Goal: Transaction & Acquisition: Purchase product/service

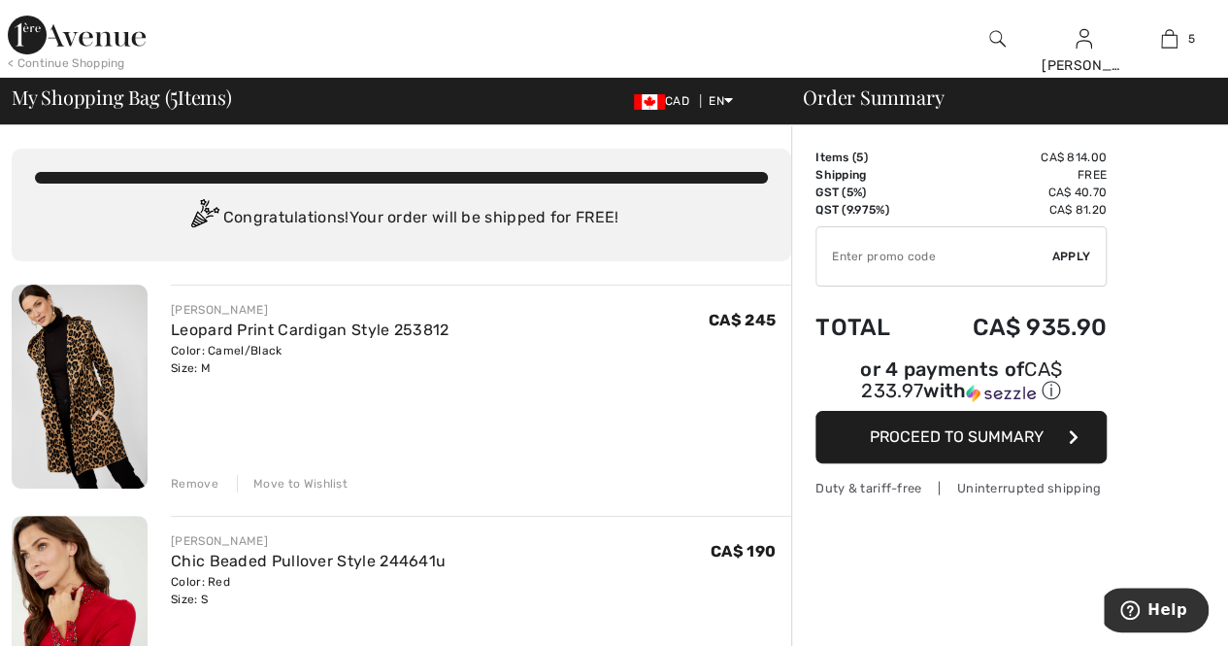
click at [85, 395] on img at bounding box center [80, 386] width 136 height 204
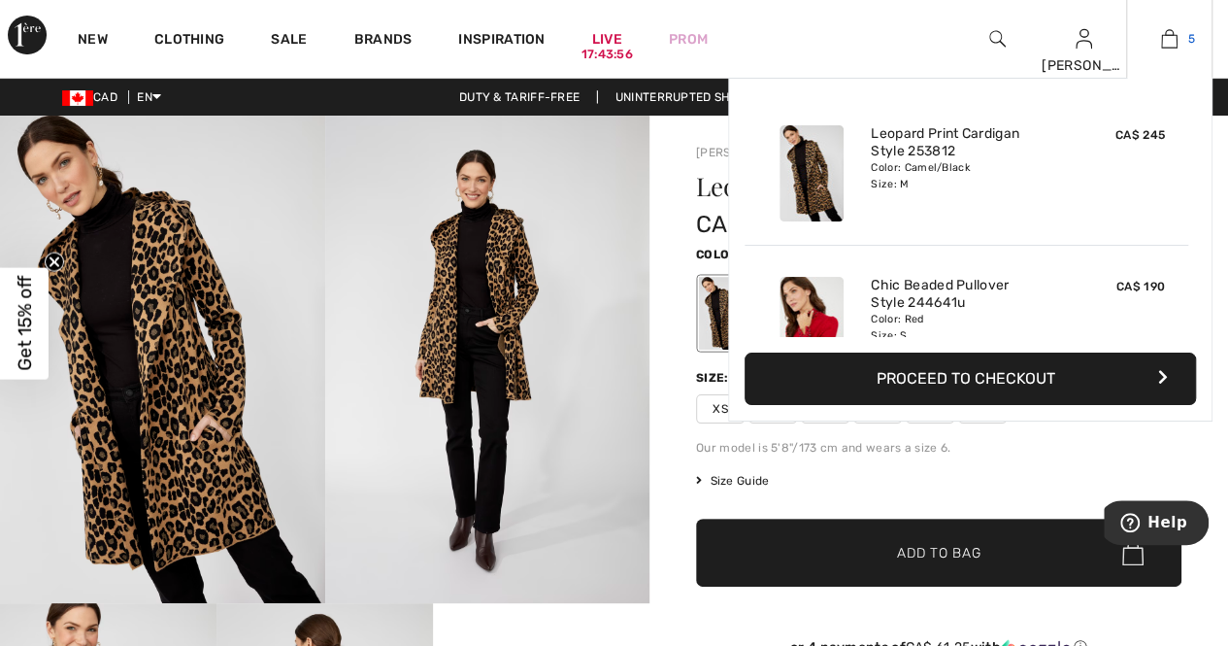
click at [1163, 33] on img at bounding box center [1169, 38] width 17 height 23
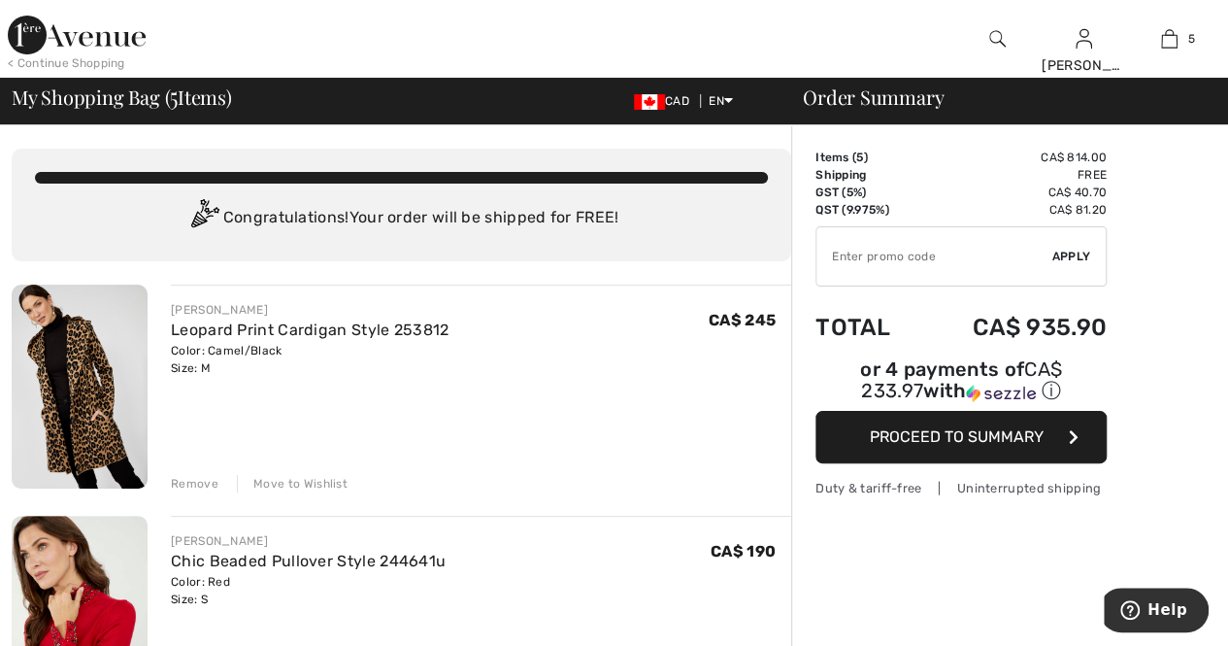
click at [192, 481] on div "Remove" at bounding box center [195, 483] width 48 height 17
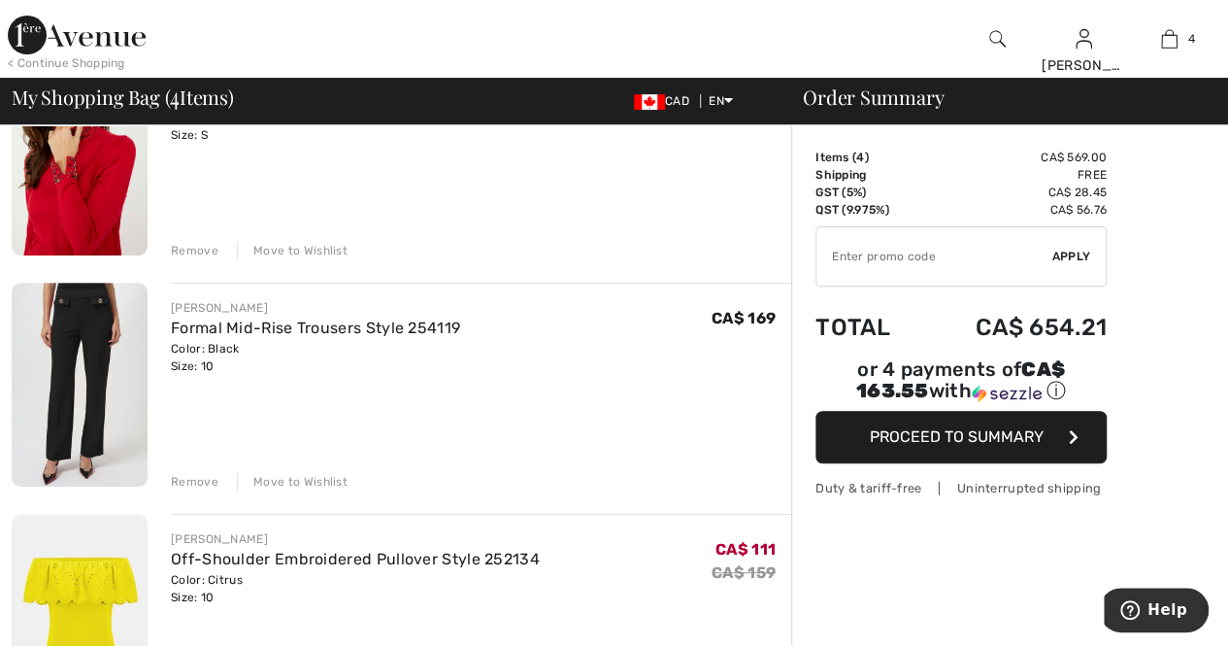
scroll to position [194, 0]
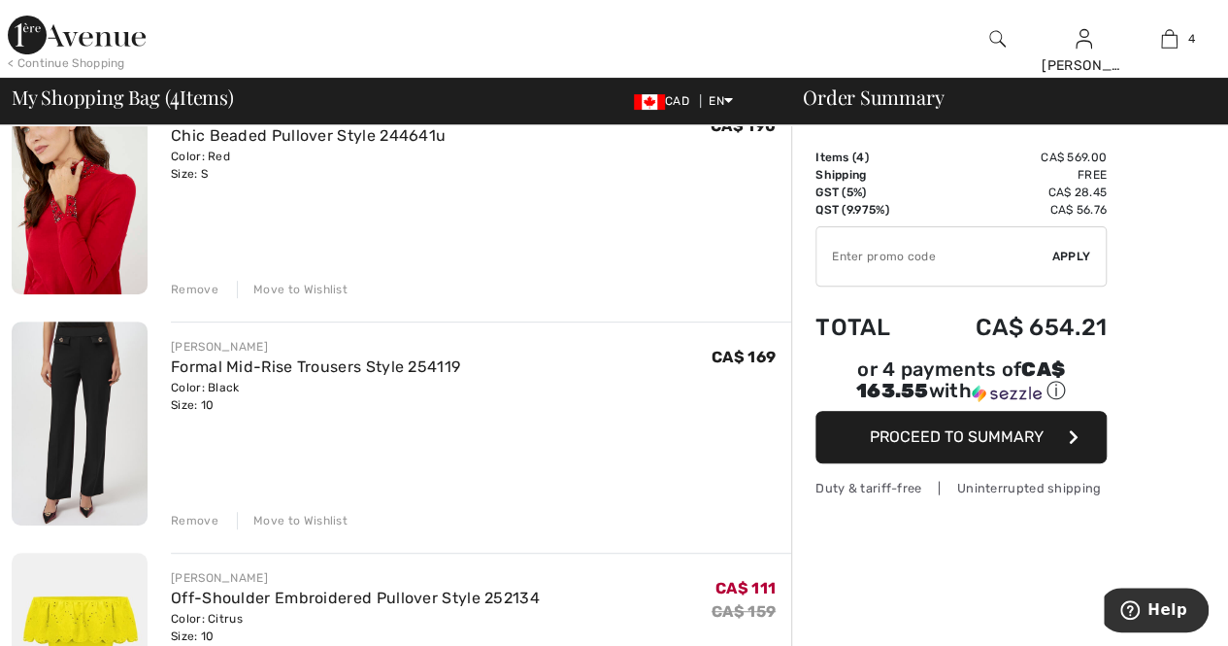
click at [85, 216] on img at bounding box center [80, 192] width 136 height 204
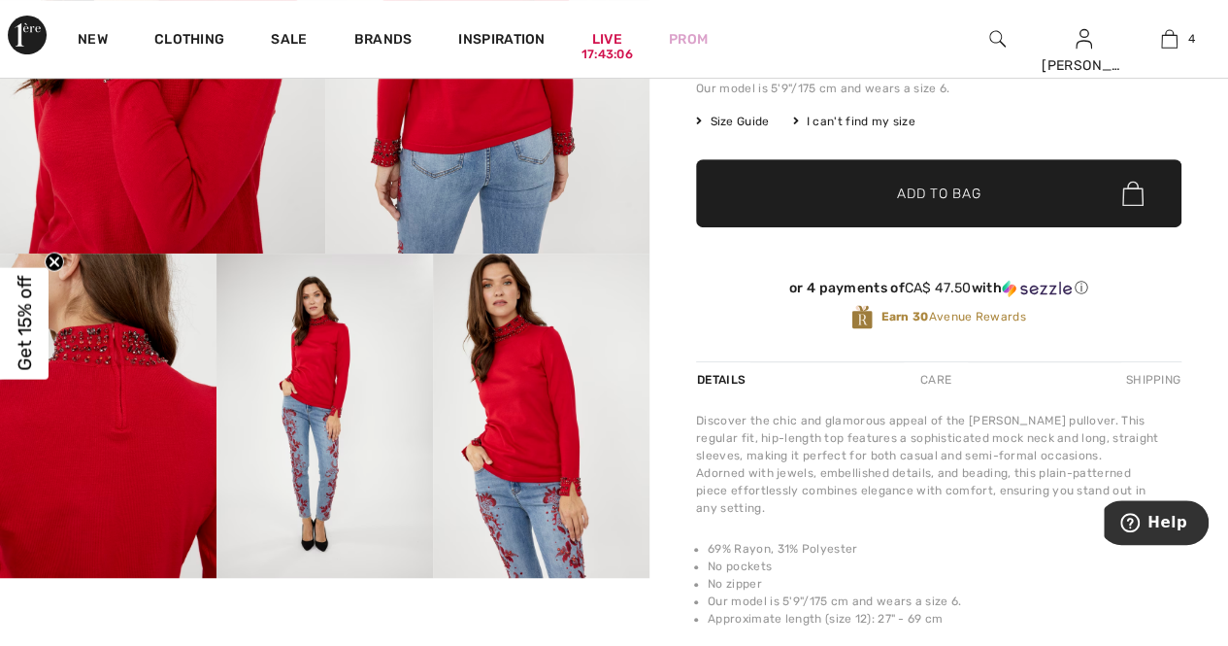
scroll to position [388, 0]
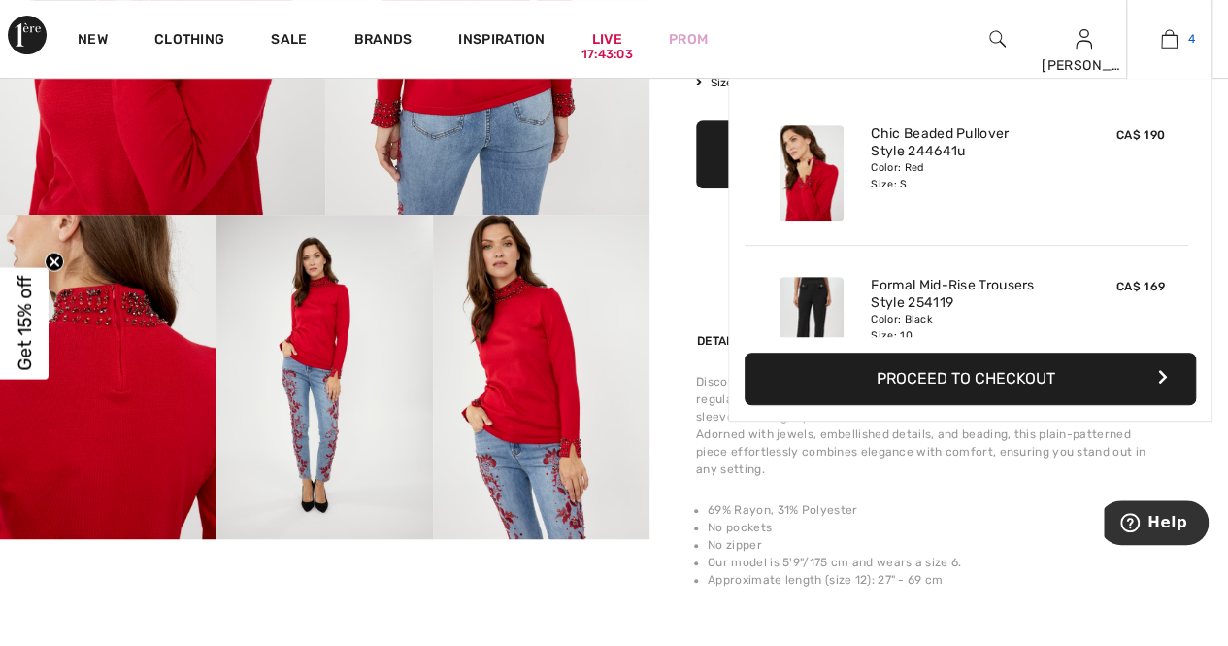
click at [1167, 33] on img at bounding box center [1169, 38] width 17 height 23
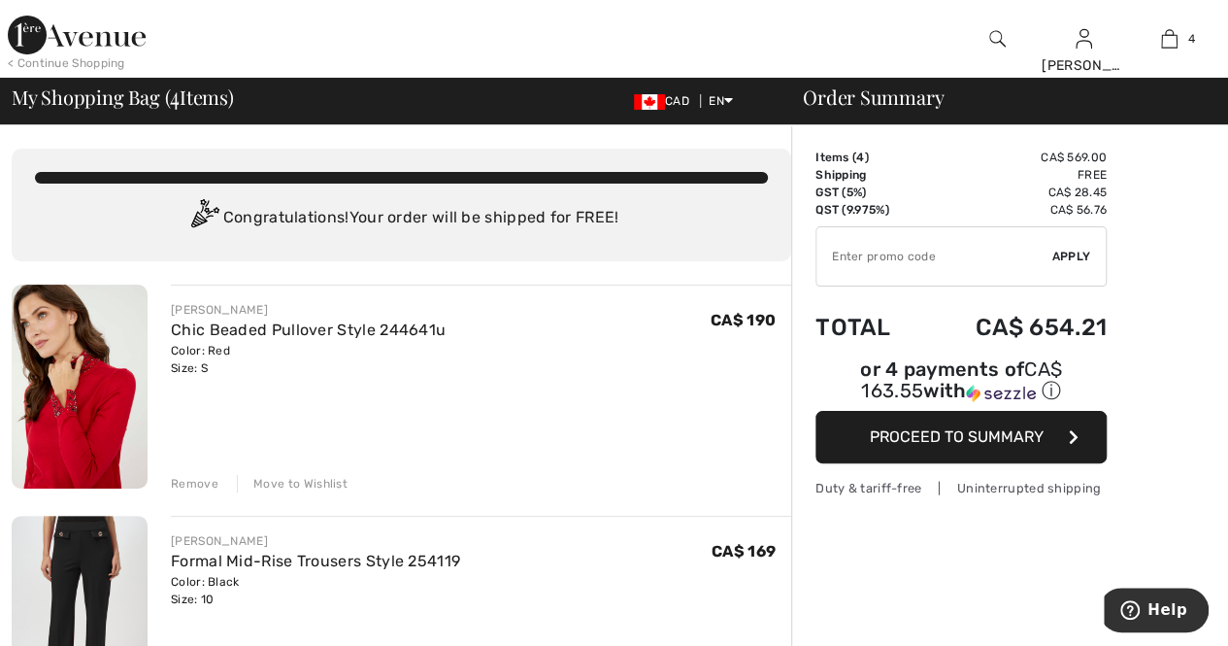
click at [199, 484] on div "Remove" at bounding box center [195, 483] width 48 height 17
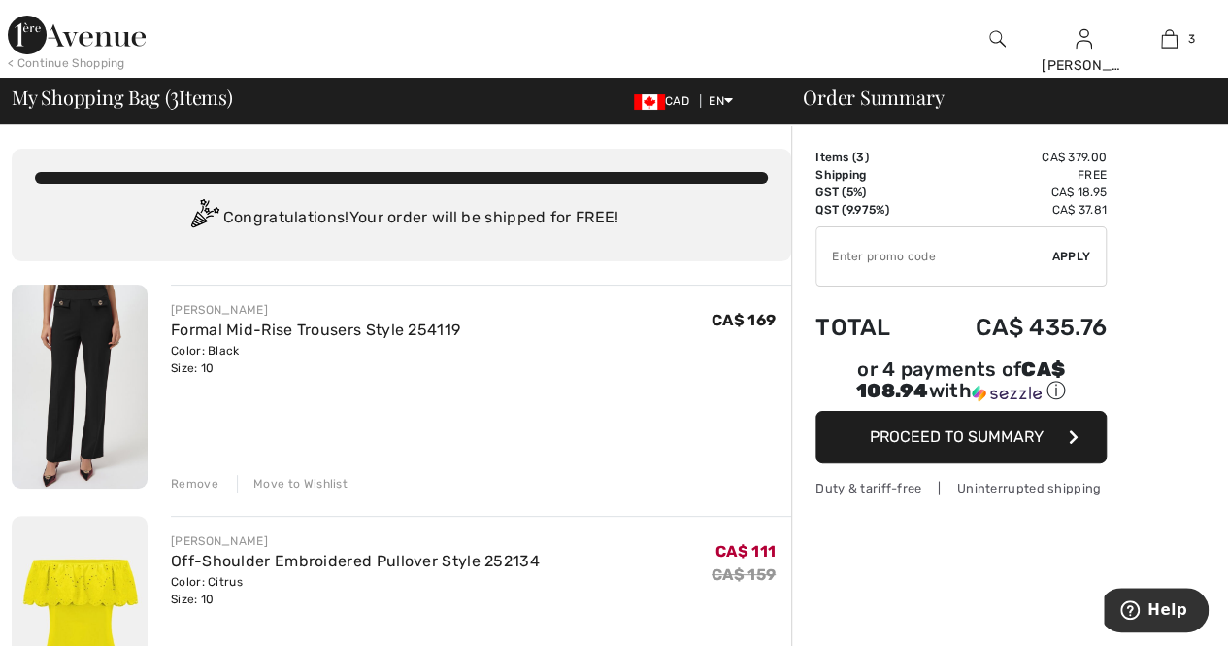
click at [193, 484] on div "Remove" at bounding box center [195, 483] width 48 height 17
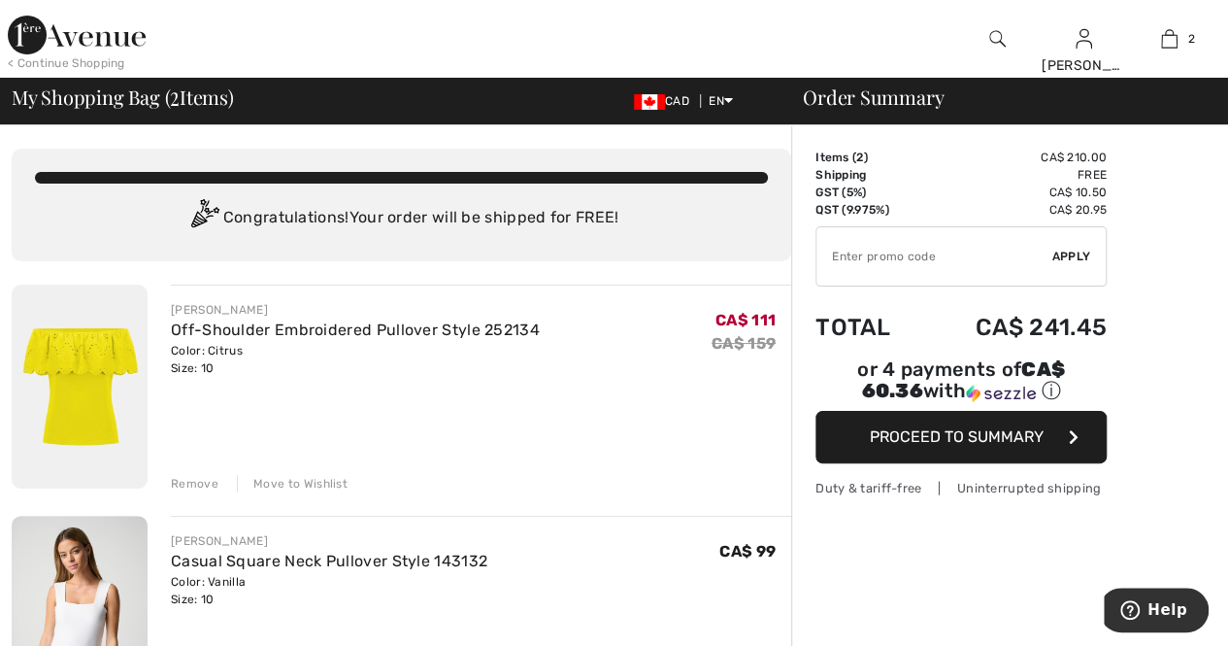
click at [64, 373] on img at bounding box center [80, 386] width 136 height 204
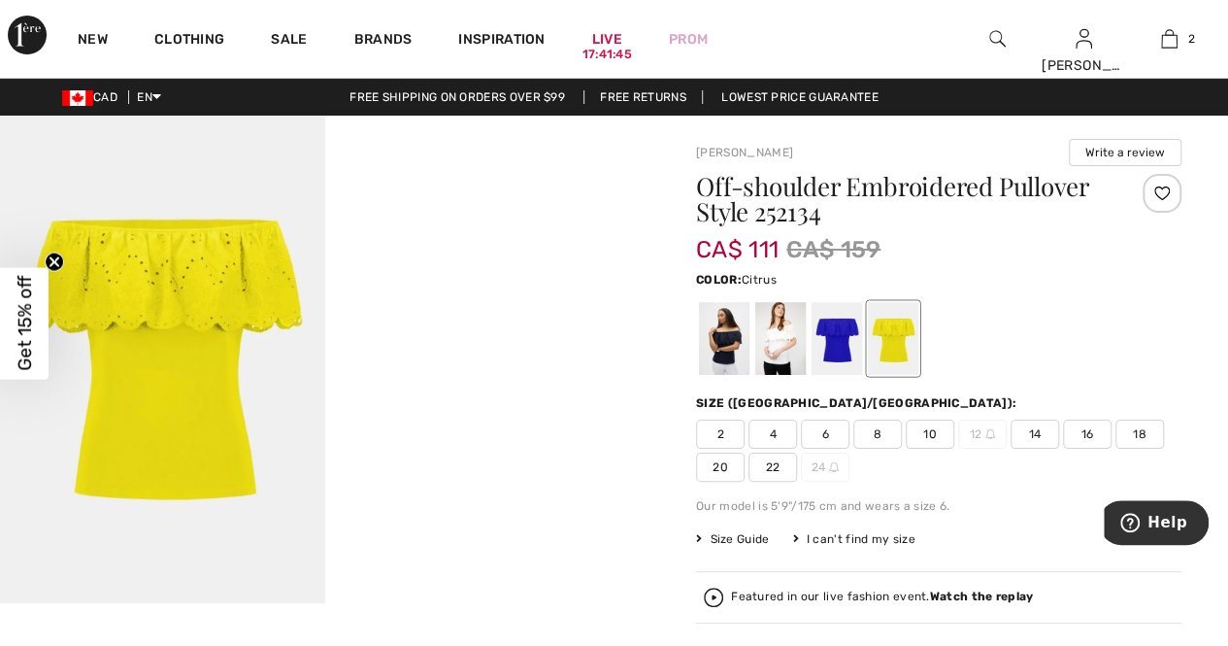
click at [194, 454] on img at bounding box center [162, 359] width 325 height 487
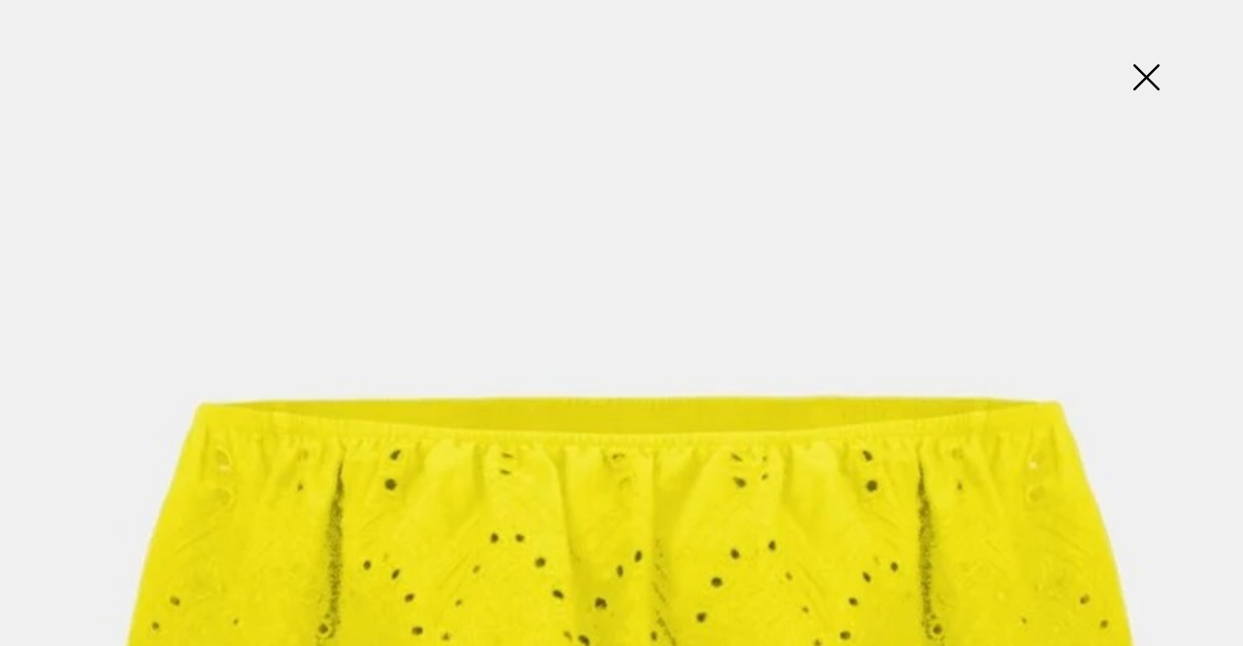
click at [1151, 82] on img at bounding box center [1145, 79] width 97 height 100
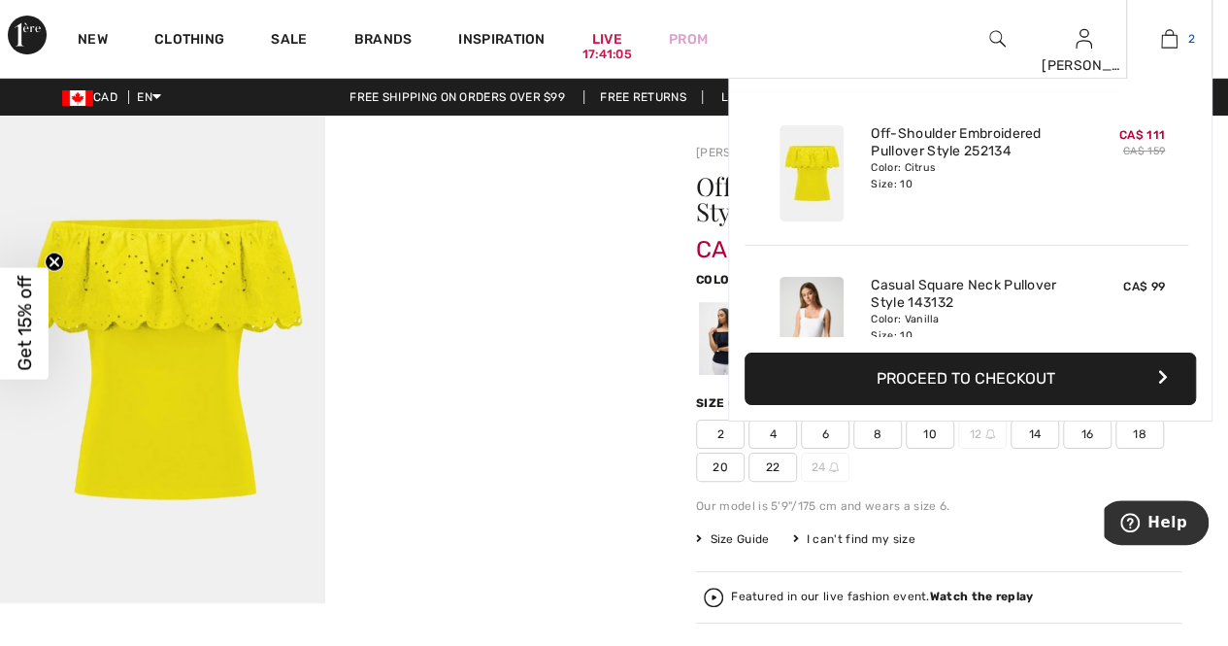
click at [1165, 43] on img at bounding box center [1169, 38] width 17 height 23
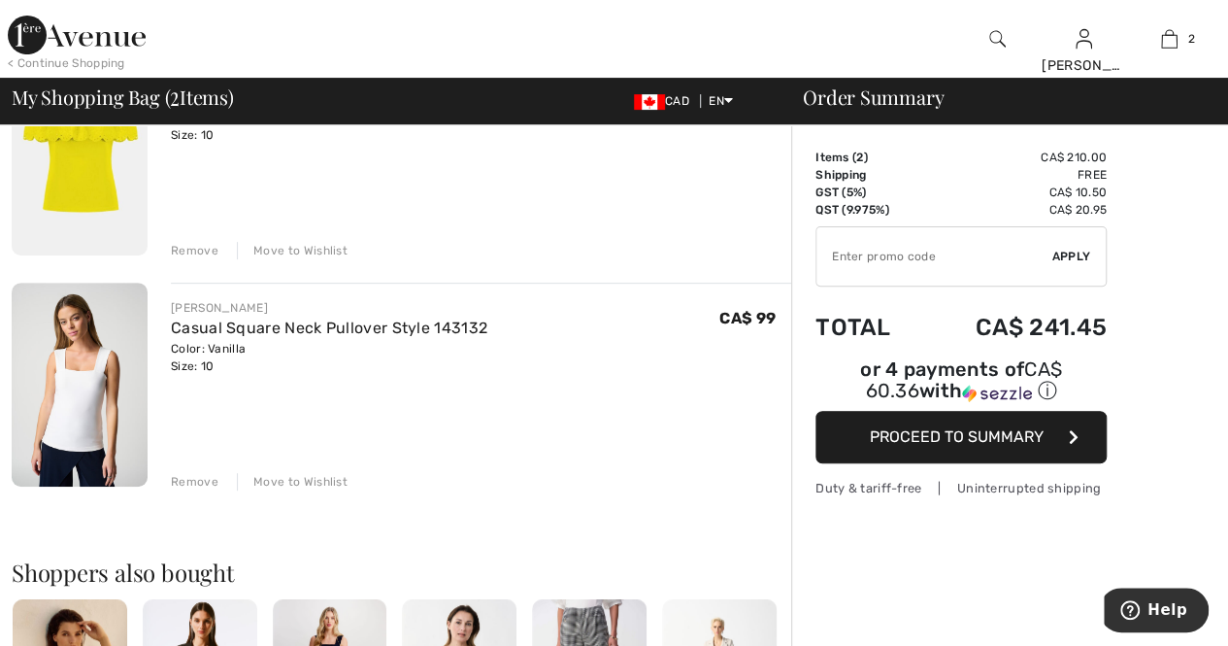
scroll to position [194, 0]
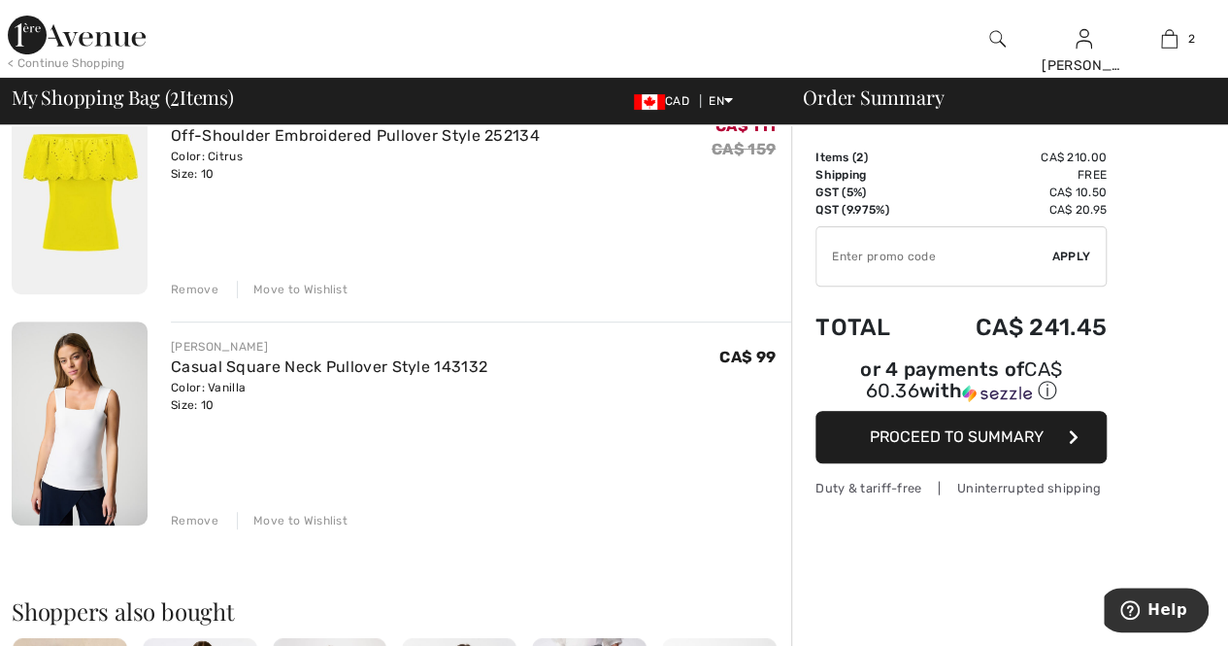
click at [87, 426] on img at bounding box center [80, 423] width 136 height 204
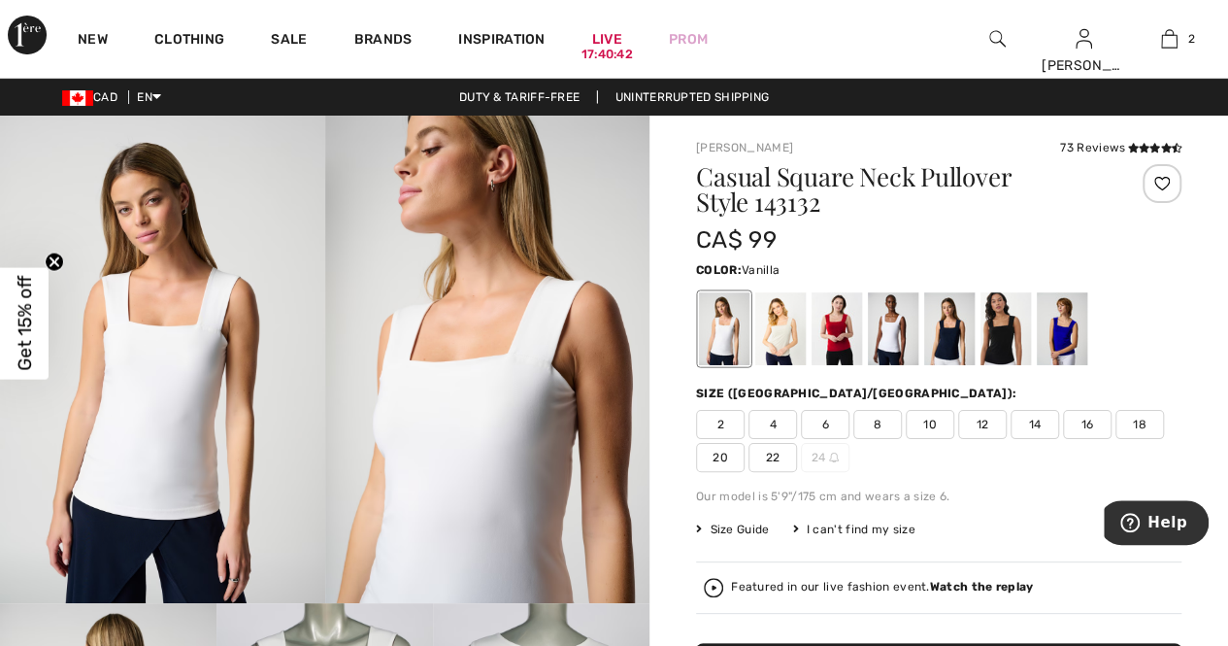
click at [975, 430] on span "12" at bounding box center [982, 424] width 49 height 29
click at [880, 315] on div at bounding box center [893, 328] width 50 height 73
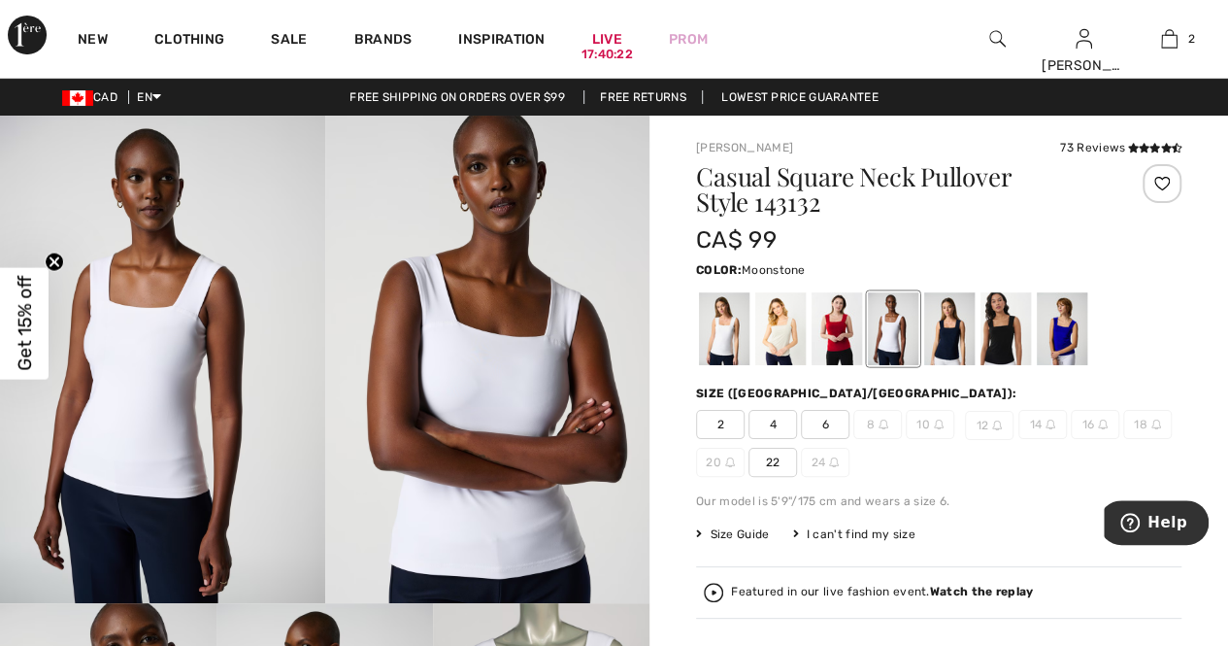
click at [779, 327] on div at bounding box center [780, 328] width 50 height 73
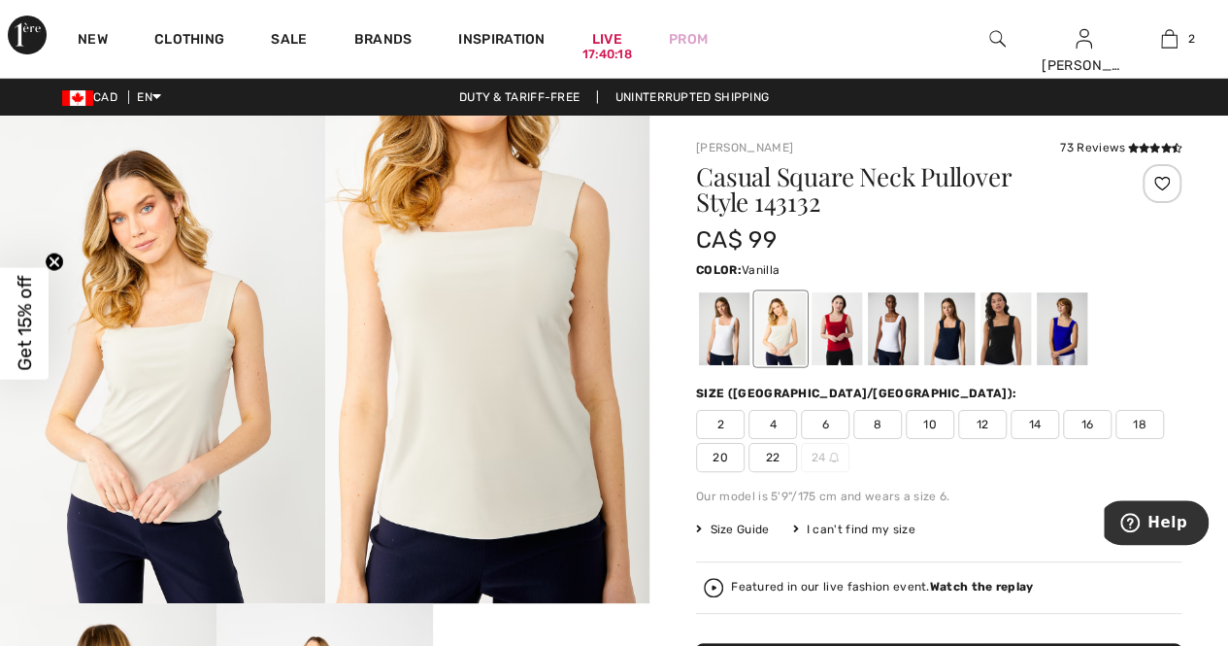
click at [725, 335] on div at bounding box center [724, 328] width 50 height 73
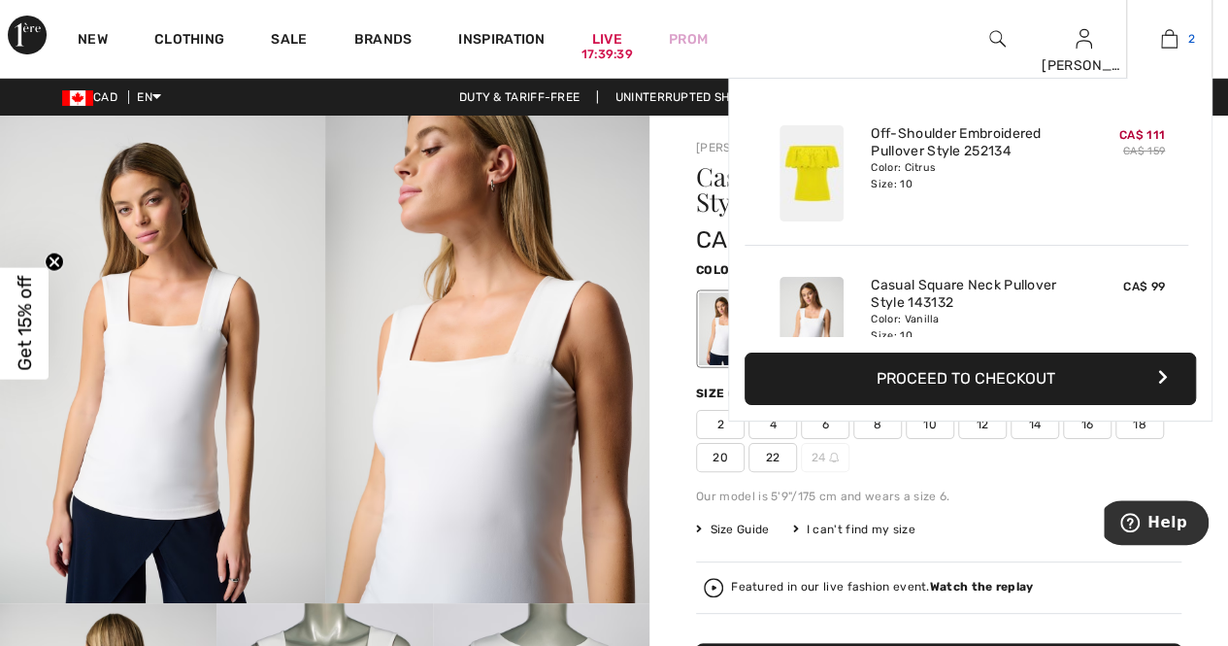
click at [1169, 42] on img at bounding box center [1169, 38] width 17 height 23
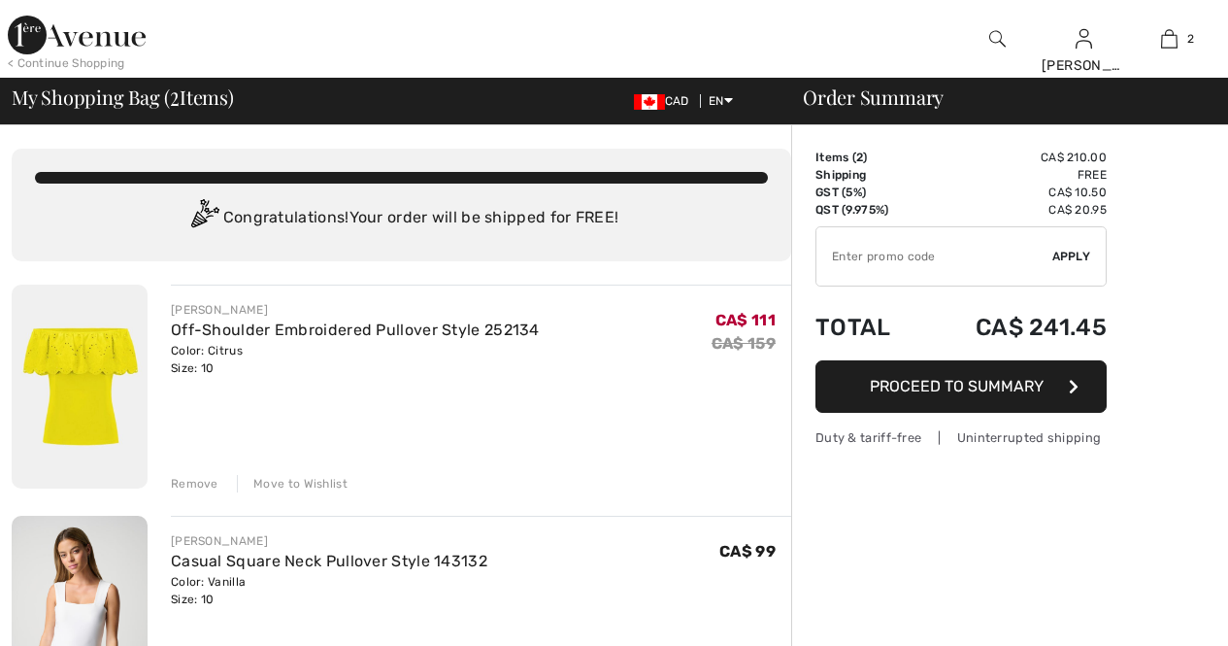
click at [986, 379] on span "Proceed to Summary" at bounding box center [957, 386] width 174 height 18
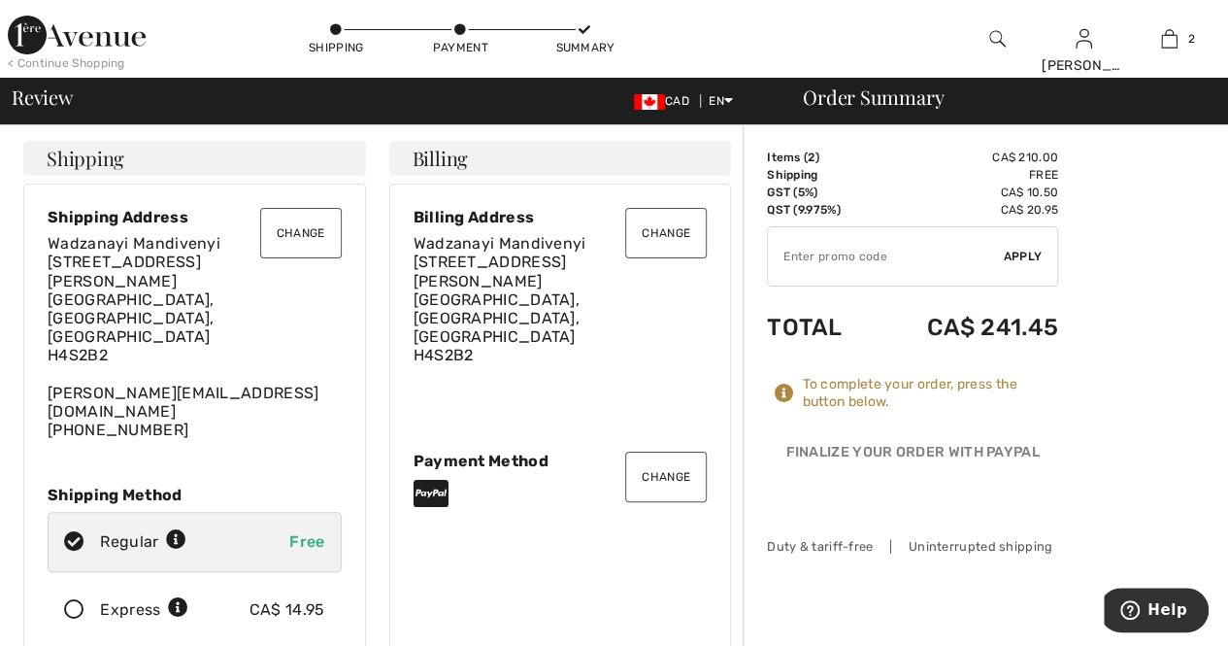
click at [307, 232] on button "Change" at bounding box center [301, 233] width 82 height 50
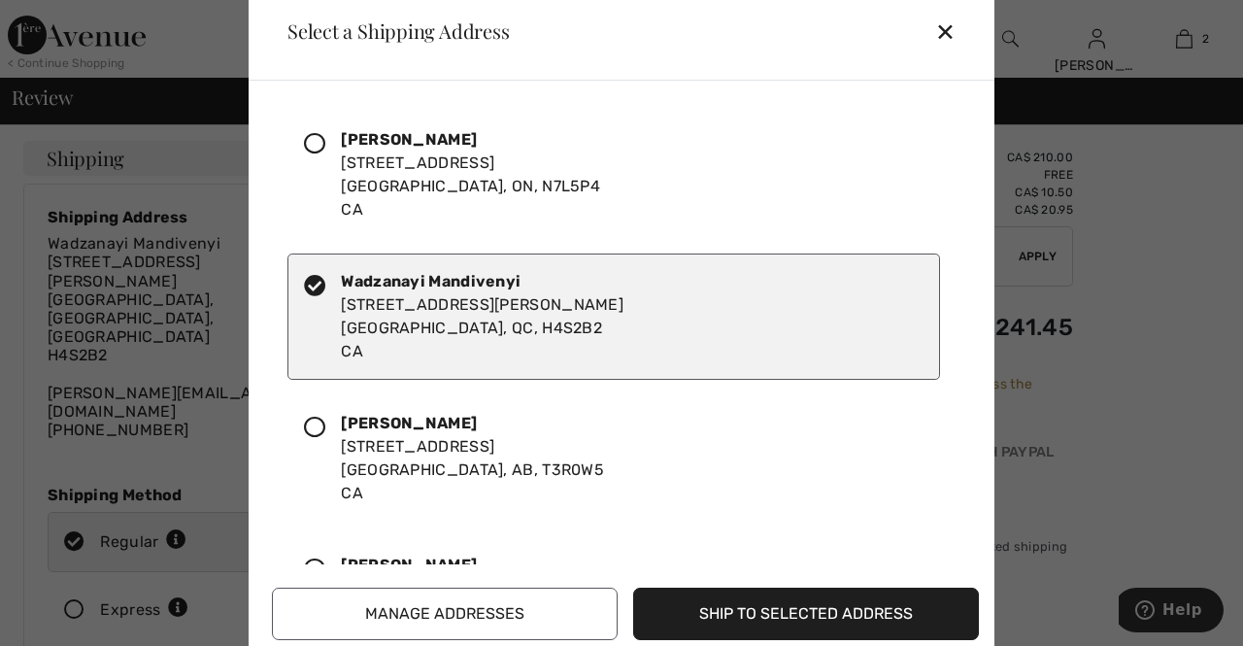
click at [321, 145] on icon at bounding box center [314, 143] width 21 height 21
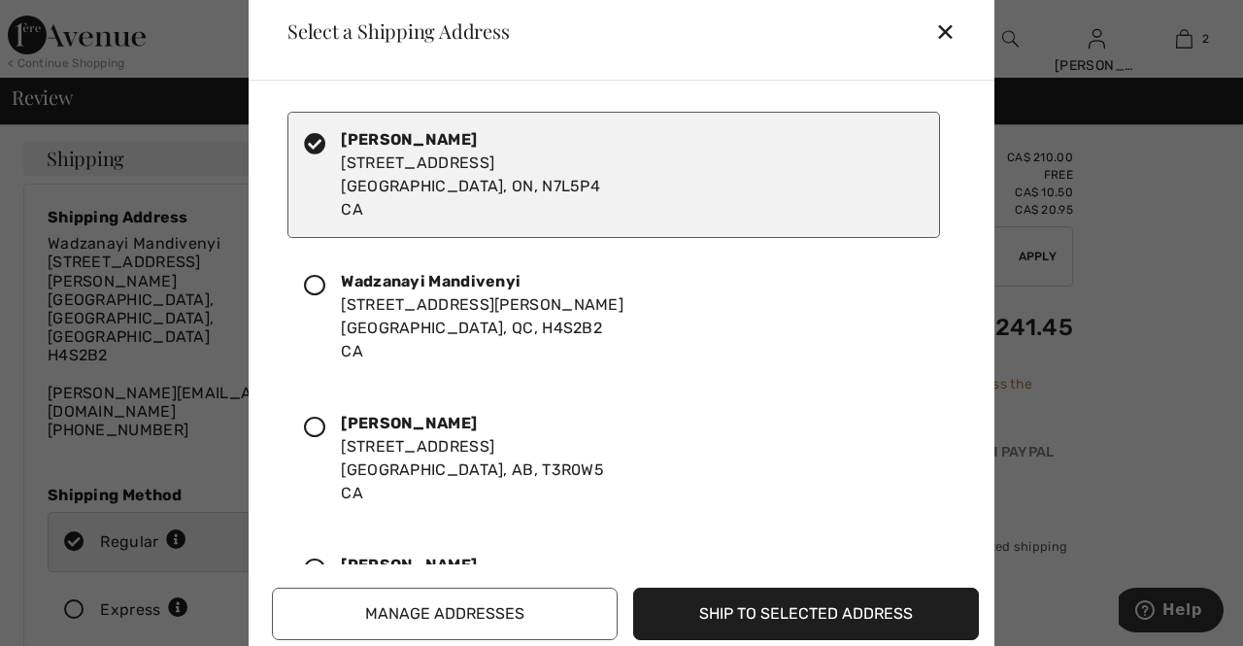
click at [730, 614] on button "Ship to Selected Address" at bounding box center [806, 613] width 346 height 52
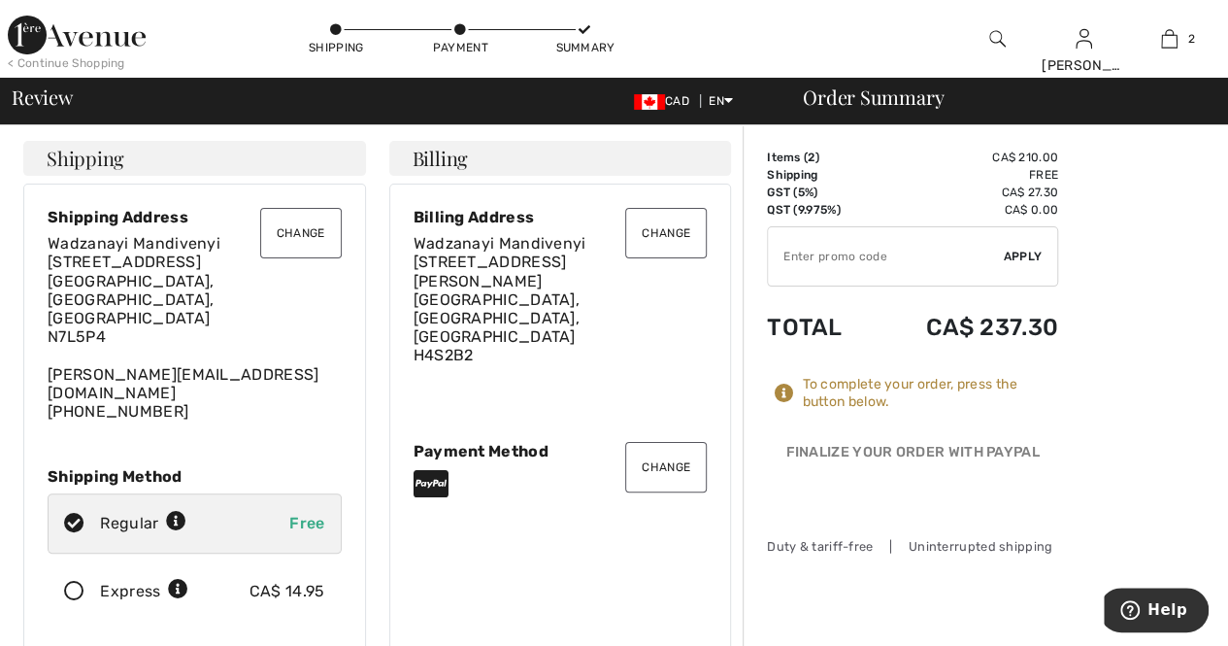
click at [316, 232] on button "Change" at bounding box center [301, 233] width 82 height 50
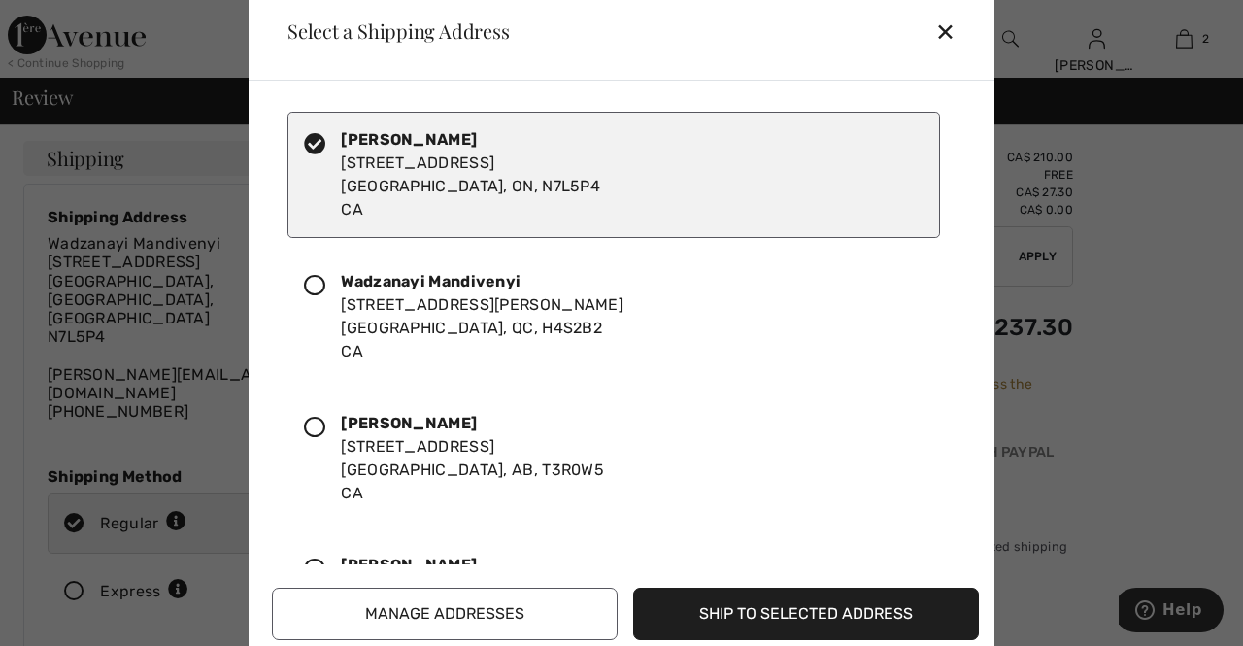
click at [326, 183] on div at bounding box center [322, 174] width 37 height 93
click at [737, 614] on button "Ship to Selected Address" at bounding box center [806, 613] width 346 height 52
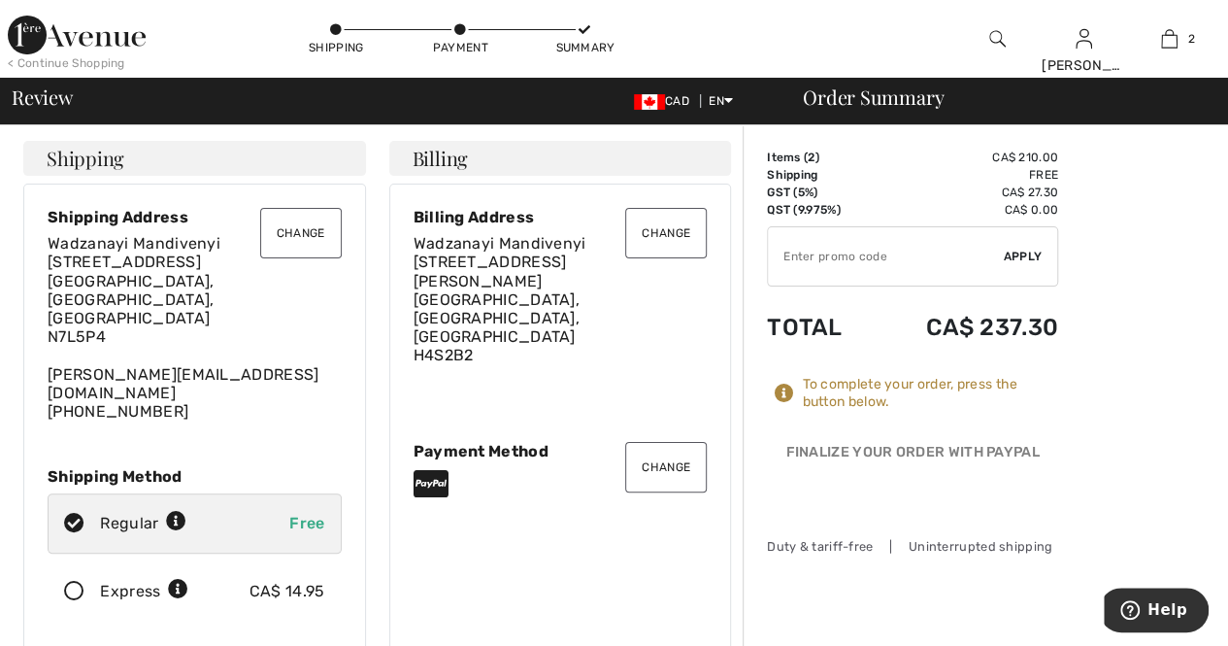
click at [654, 217] on button "Change" at bounding box center [666, 233] width 82 height 50
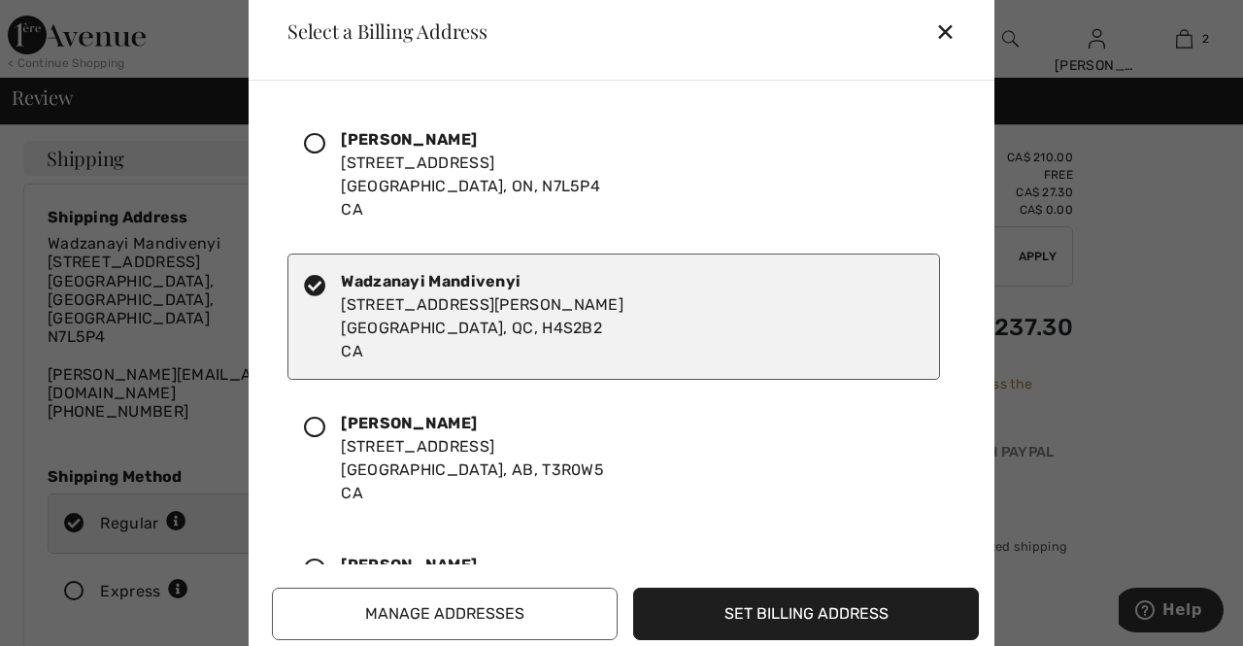
click at [313, 137] on icon at bounding box center [314, 143] width 21 height 21
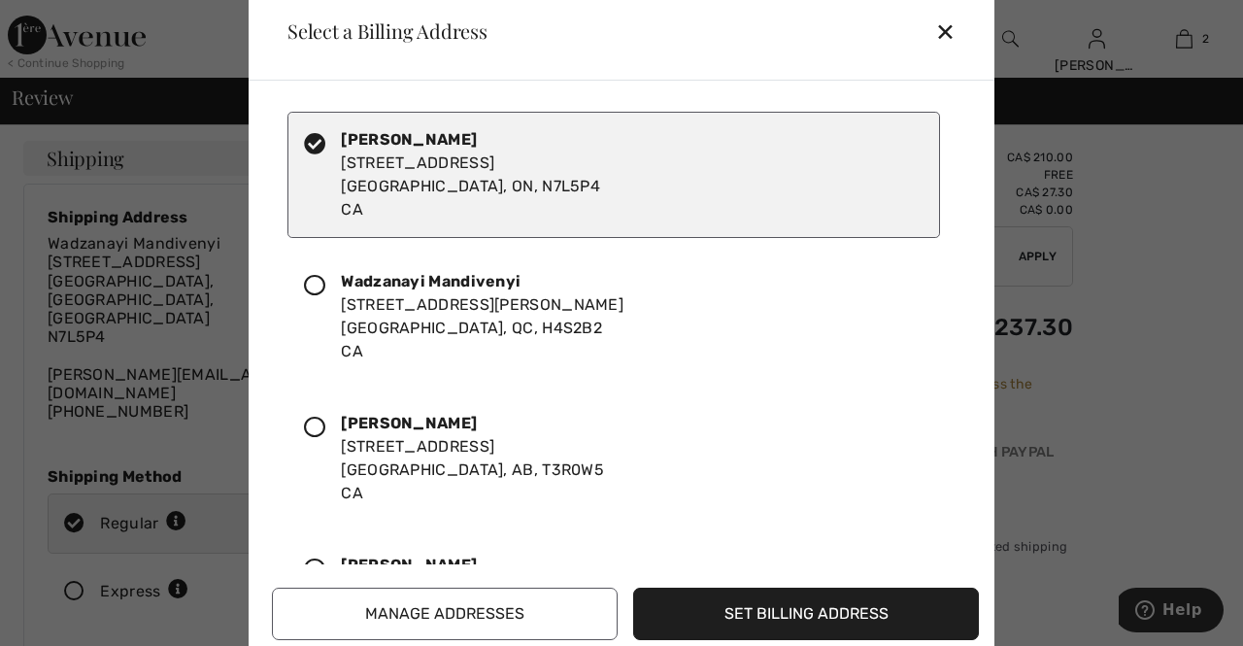
click at [716, 622] on button "Set Billing Address" at bounding box center [806, 613] width 346 height 52
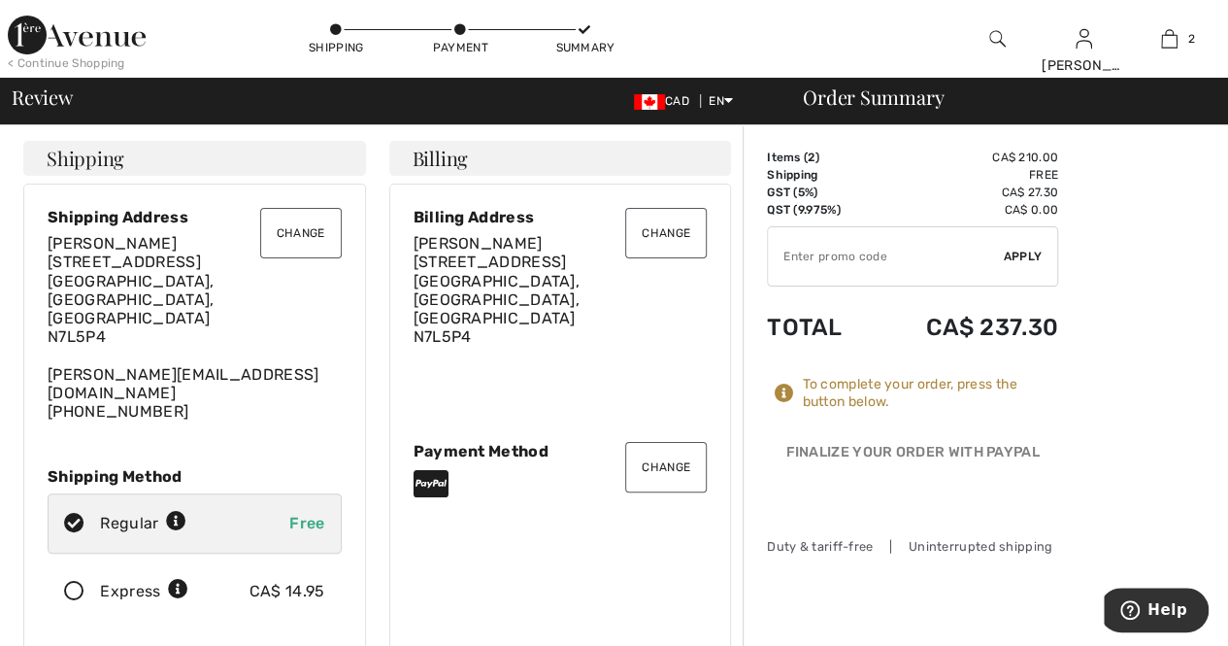
click at [301, 248] on button "Change" at bounding box center [301, 233] width 82 height 50
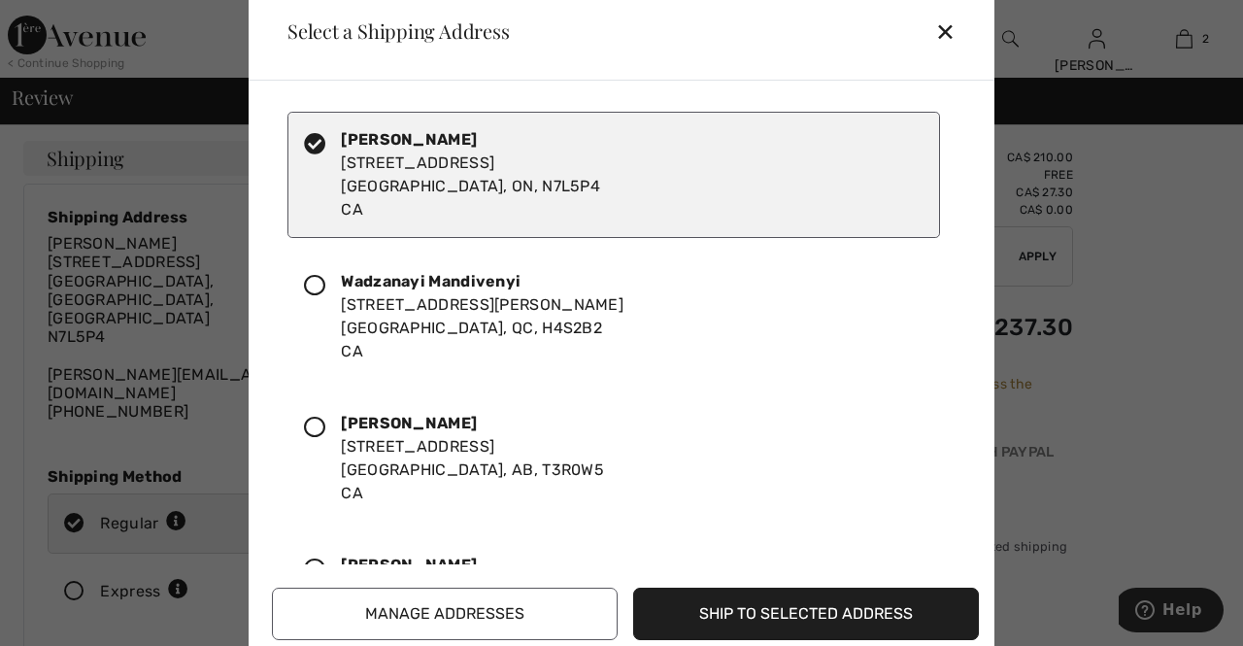
click at [466, 616] on button "Manage Addresses" at bounding box center [445, 613] width 346 height 52
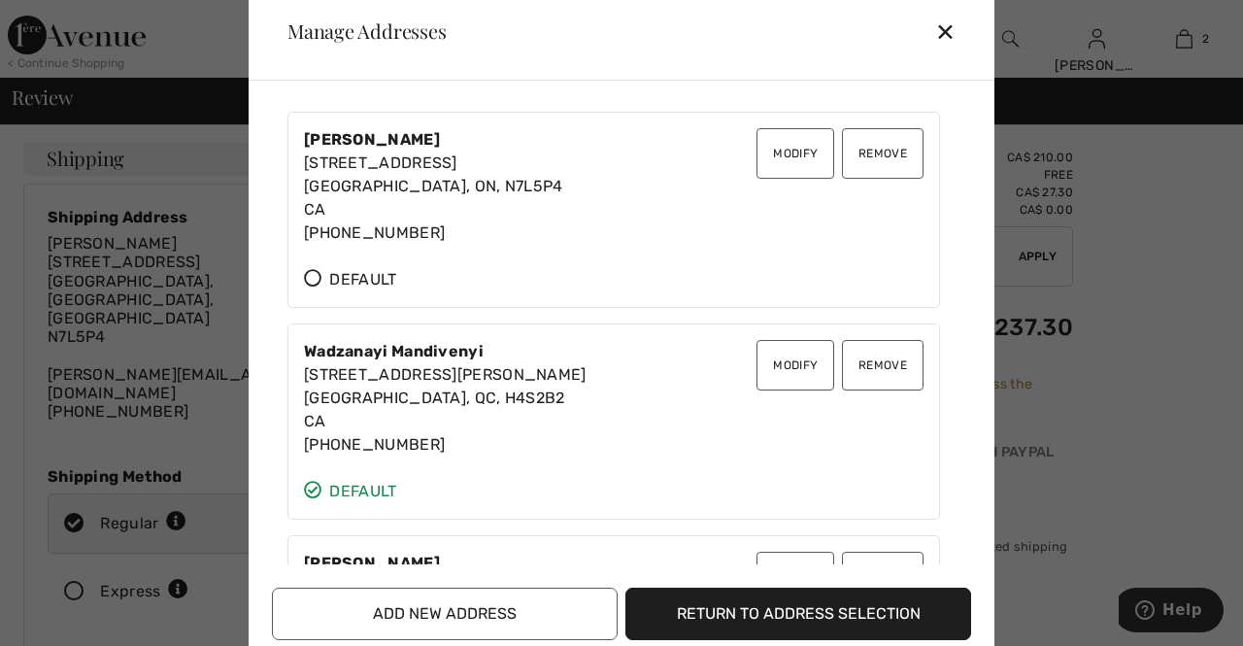
click at [322, 270] on span "Default" at bounding box center [350, 279] width 92 height 23
click at [750, 619] on button "Return to Address Selection" at bounding box center [798, 613] width 346 height 52
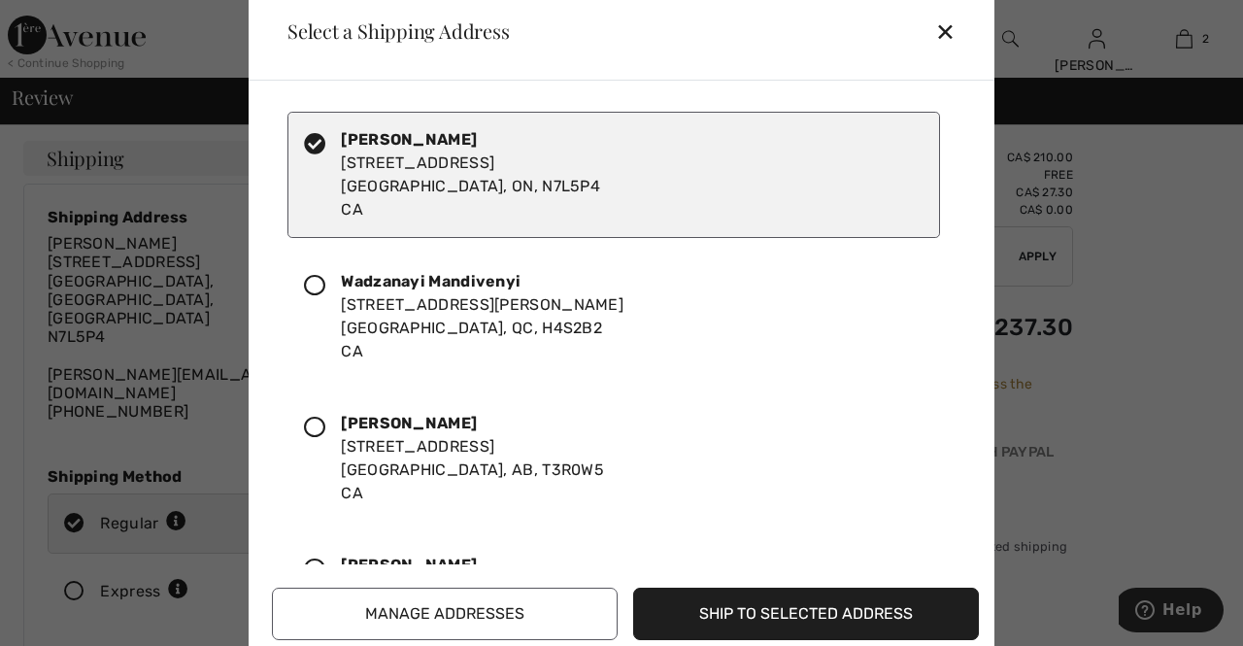
click at [938, 44] on div "✕" at bounding box center [953, 31] width 36 height 41
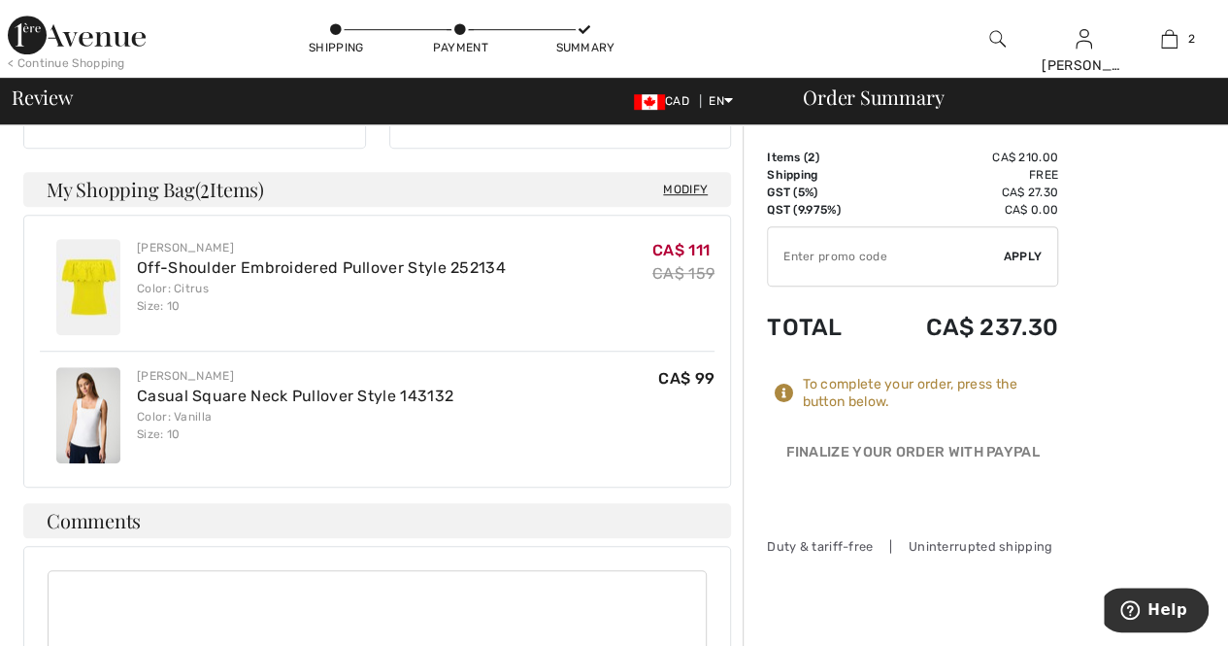
scroll to position [466, 0]
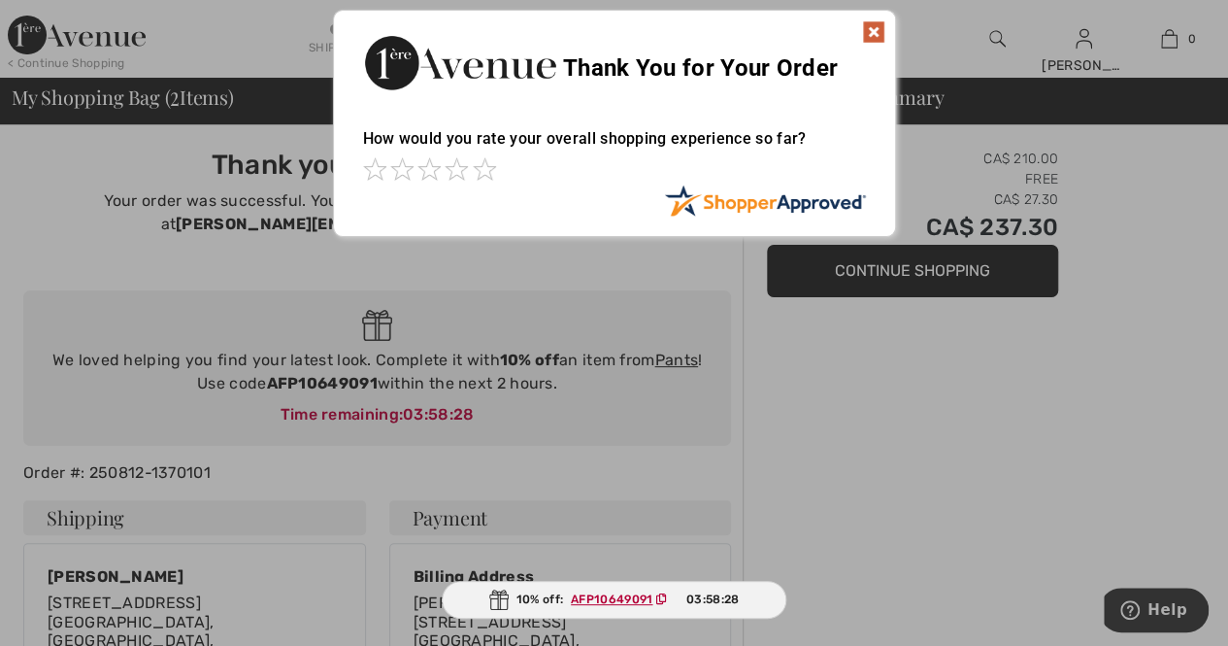
click at [872, 33] on img at bounding box center [873, 31] width 23 height 23
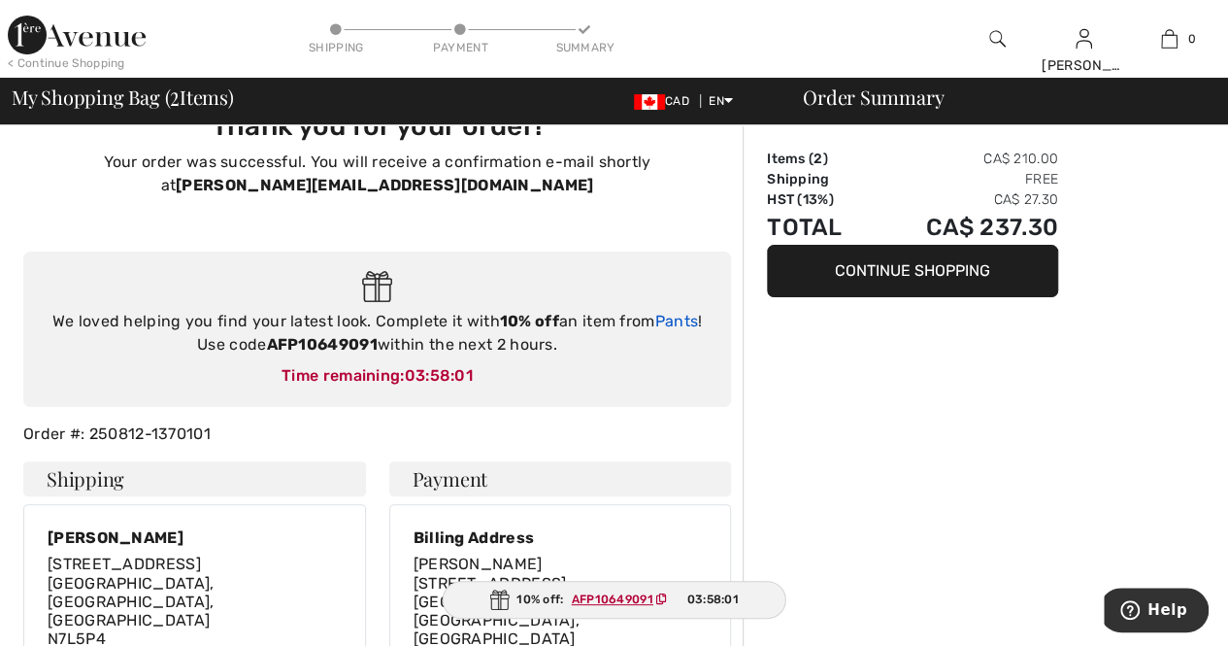
click at [678, 321] on link "Pants" at bounding box center [676, 321] width 44 height 18
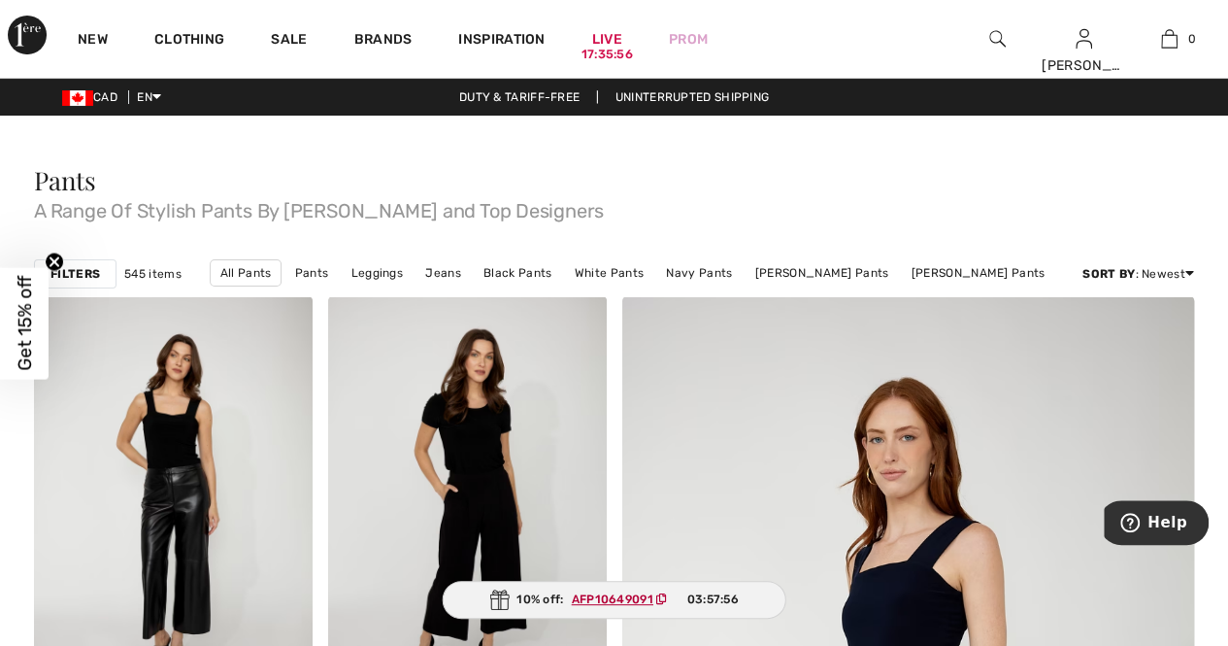
click at [911, 211] on span "A Range Of Stylish Pants By [PERSON_NAME] and Top Designers" at bounding box center [614, 206] width 1160 height 27
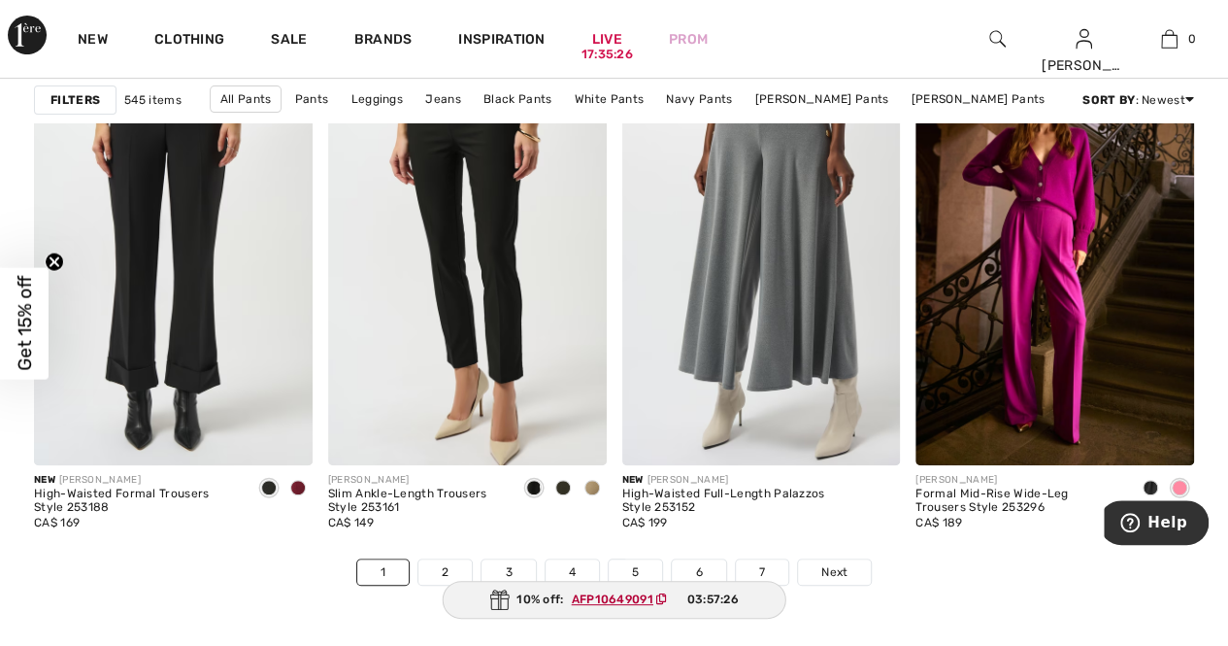
scroll to position [7805, 0]
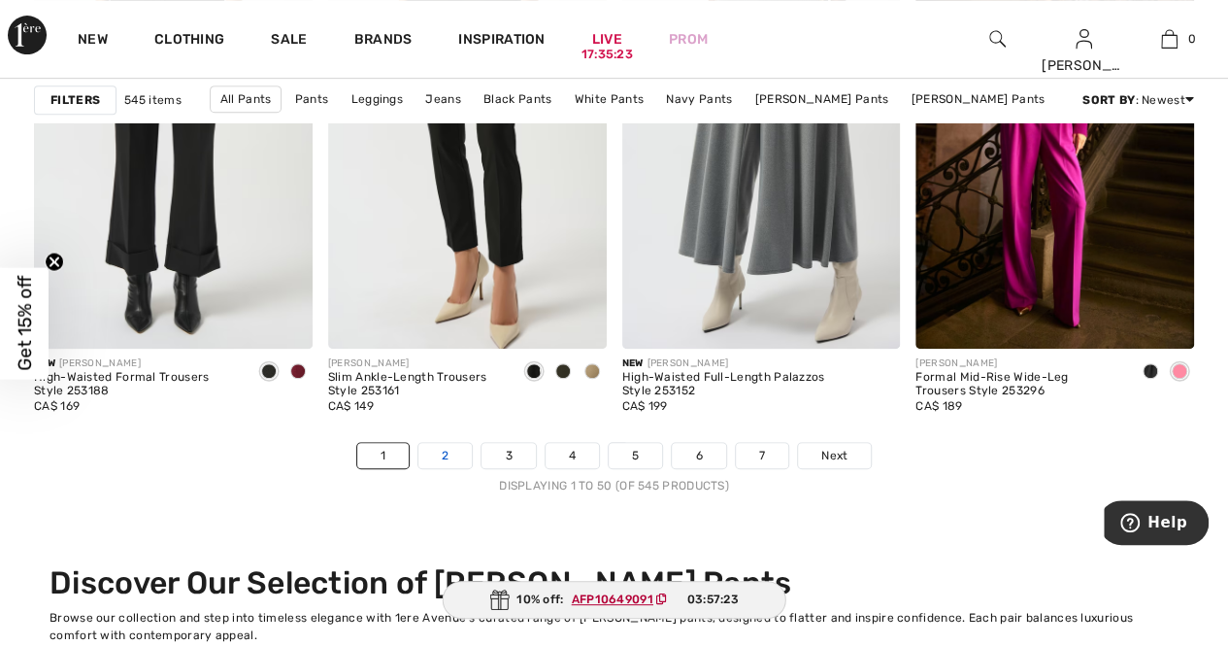
click at [445, 457] on link "2" at bounding box center [444, 455] width 53 height 25
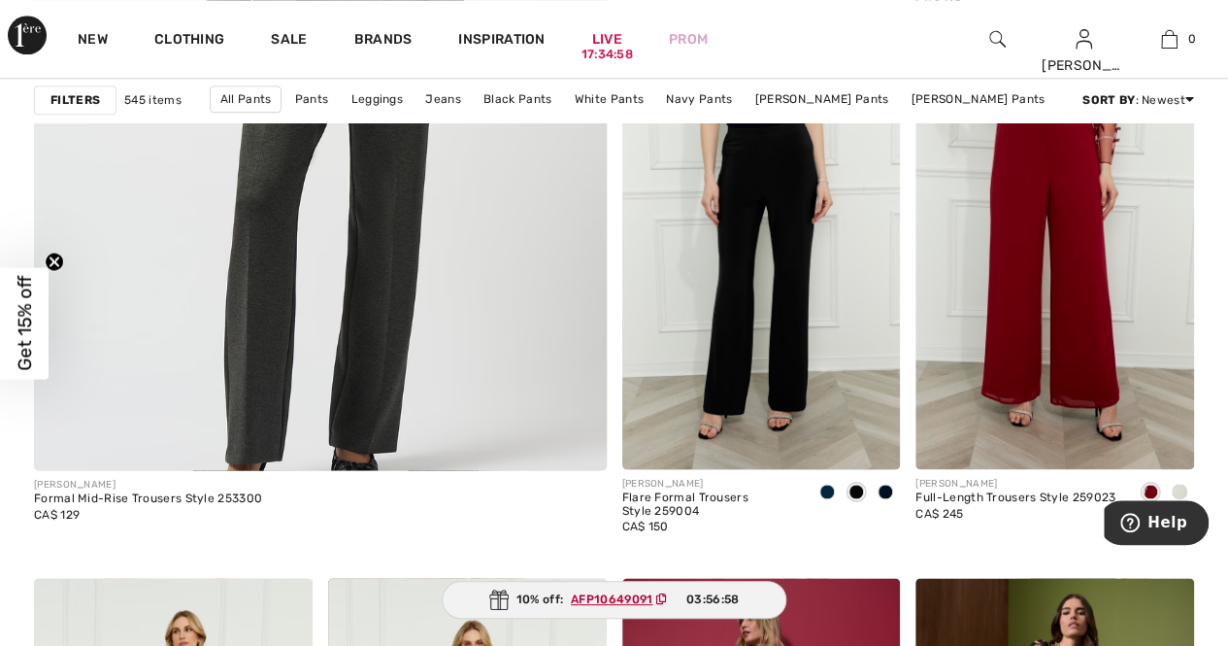
scroll to position [4815, 0]
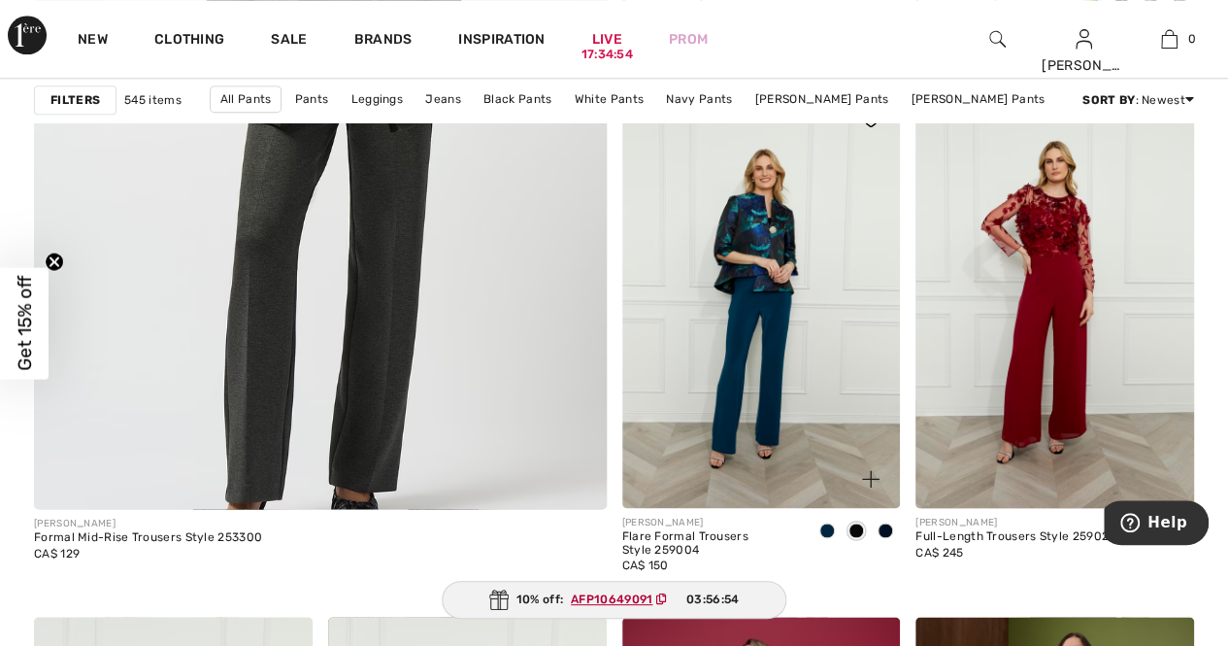
click at [763, 349] on img at bounding box center [761, 298] width 279 height 417
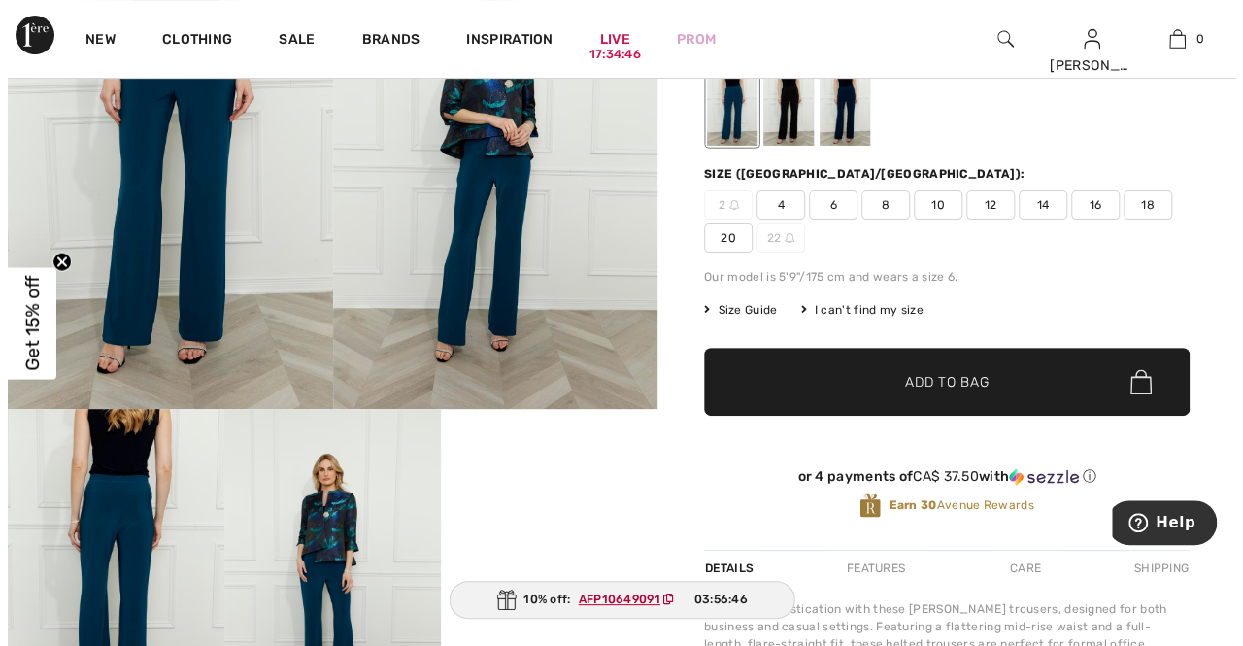
scroll to position [349, 0]
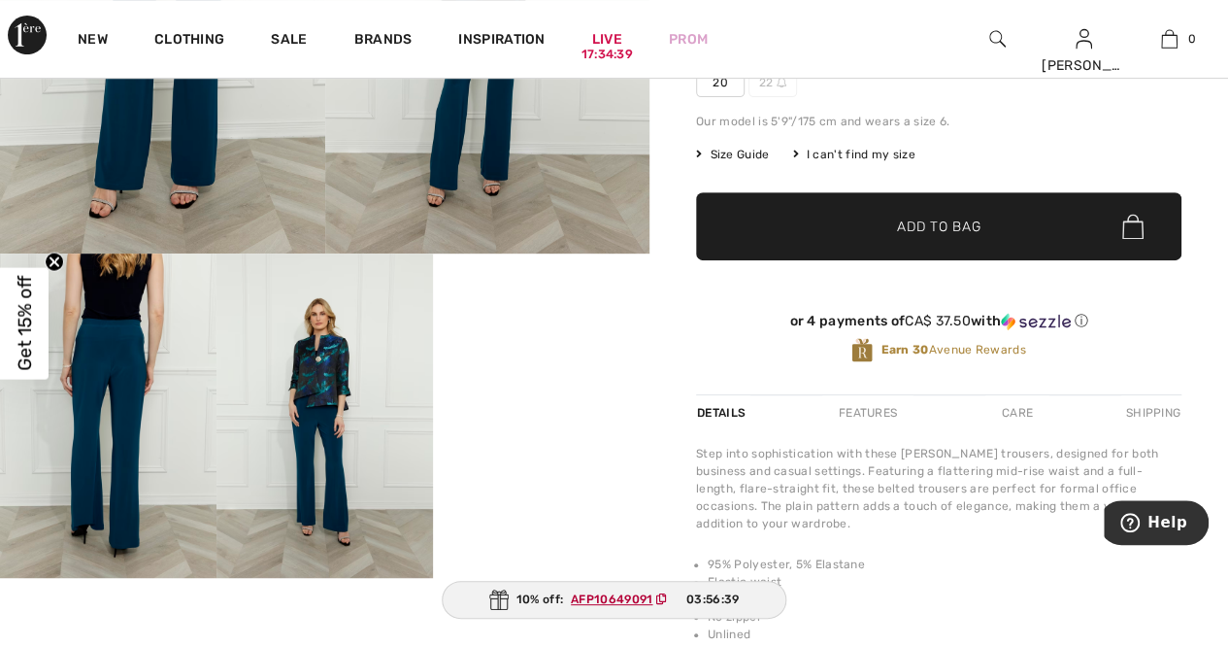
click at [120, 443] on img at bounding box center [108, 415] width 216 height 325
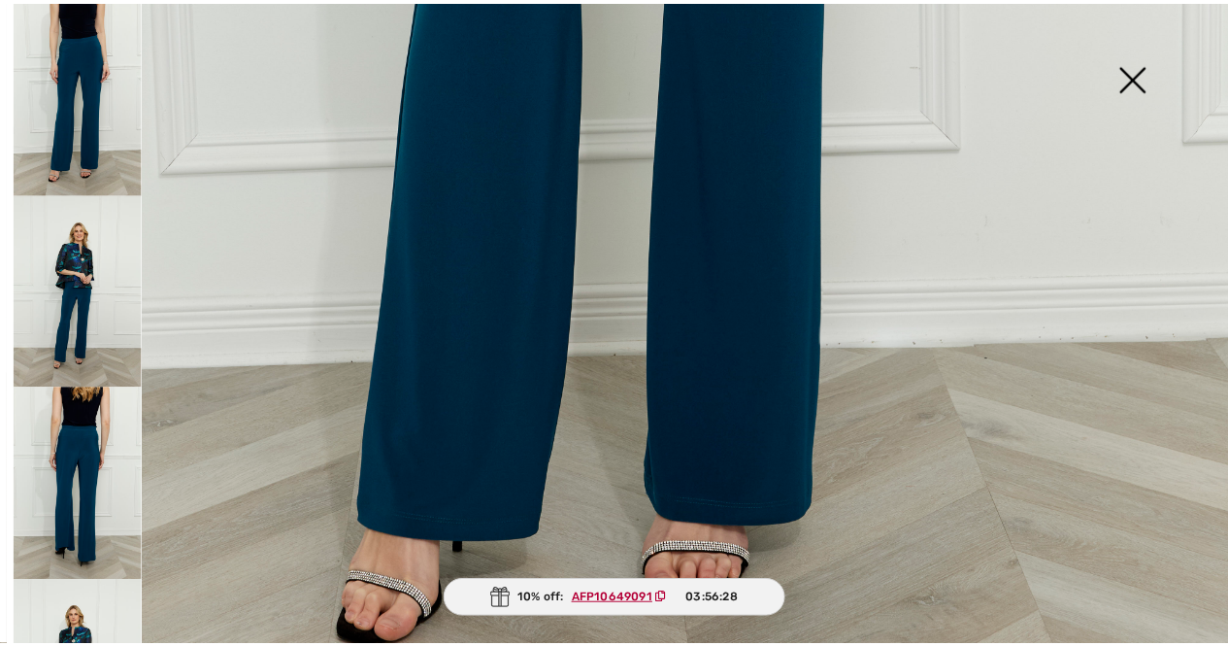
scroll to position [1040, 0]
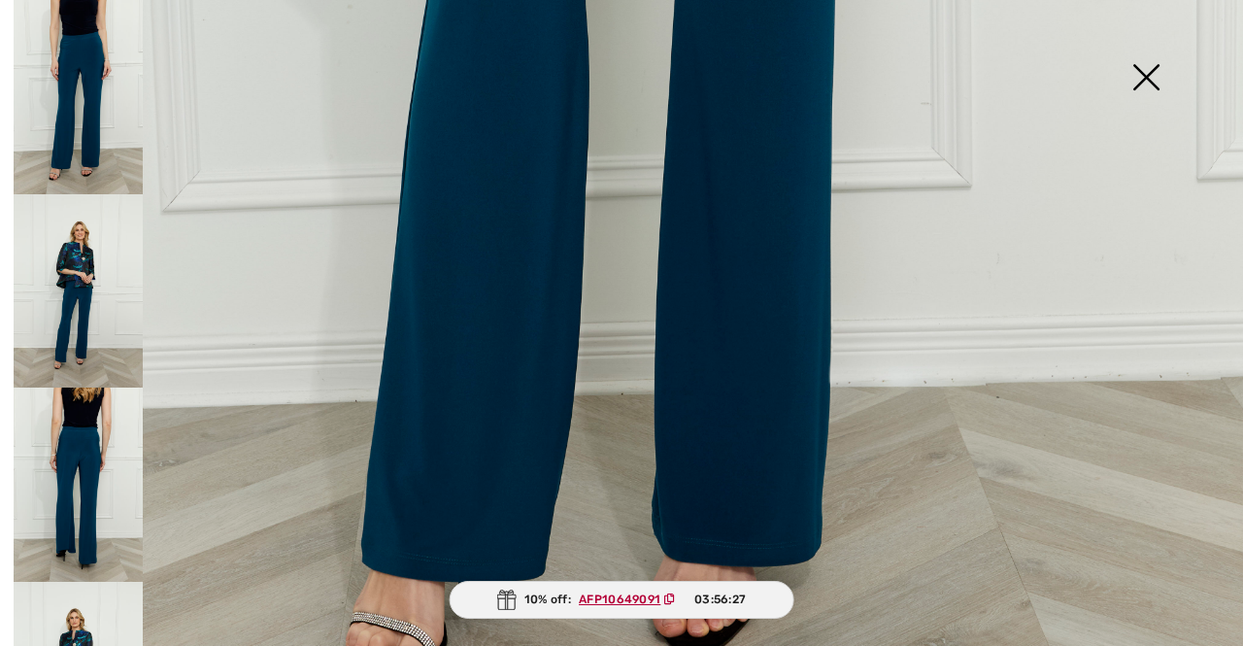
click at [1148, 74] on img at bounding box center [1145, 79] width 97 height 100
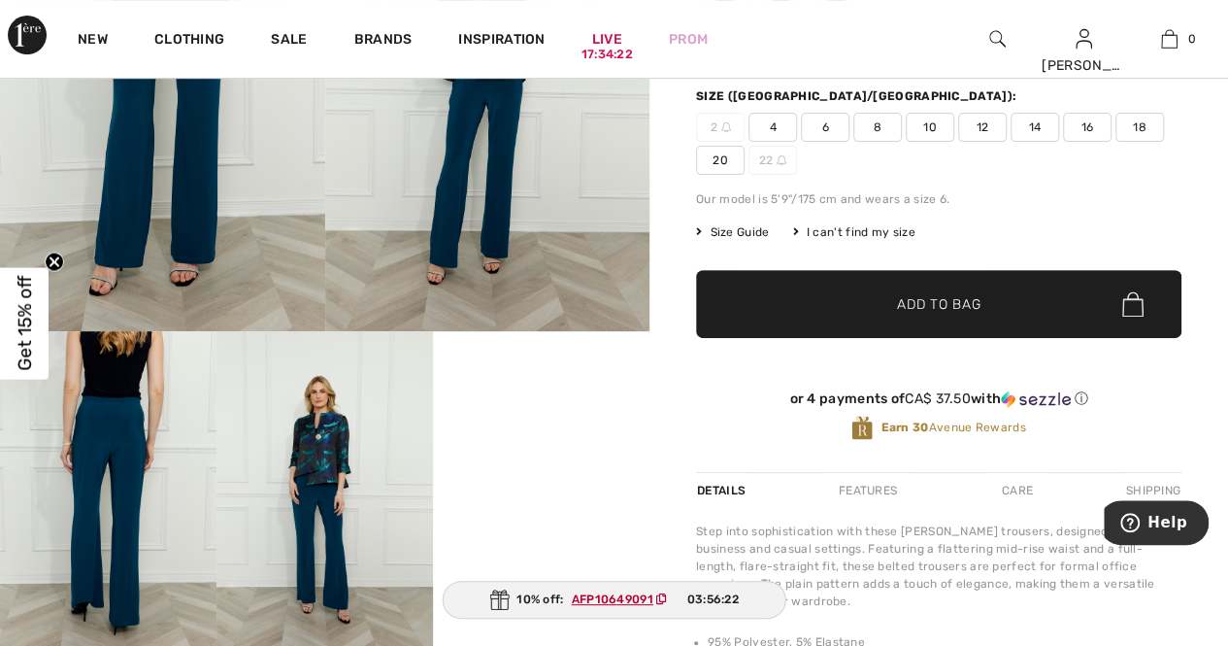
scroll to position [233, 0]
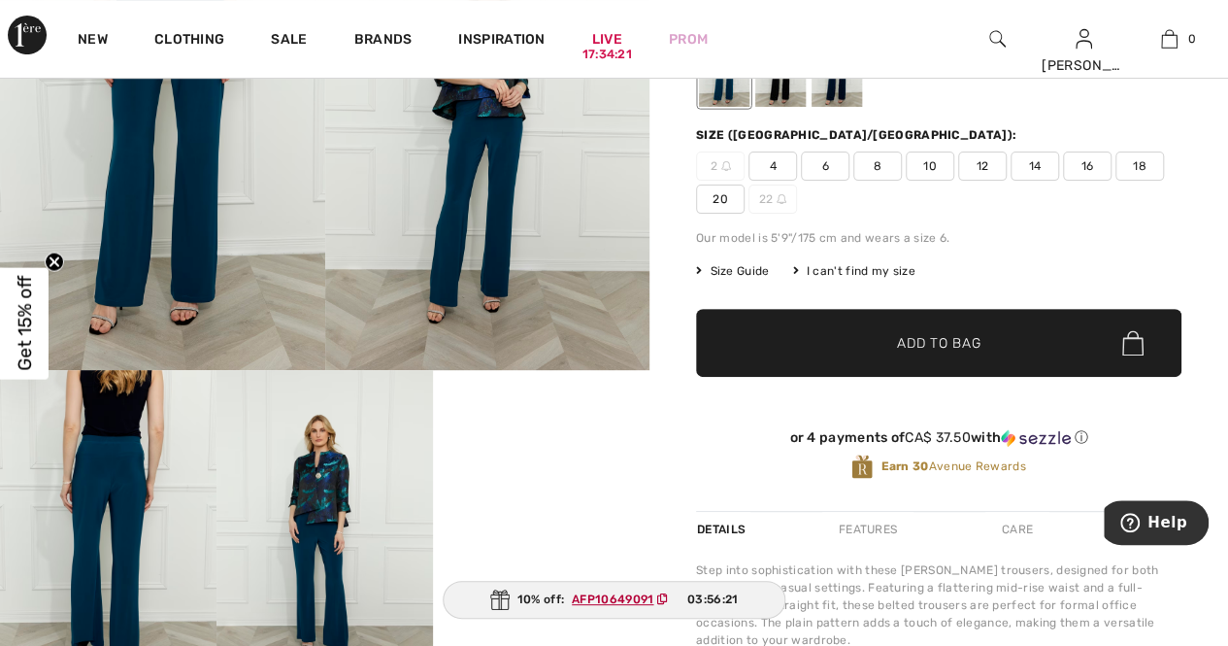
click at [946, 321] on span "✔ Added to Bag Add to Bag" at bounding box center [938, 343] width 485 height 68
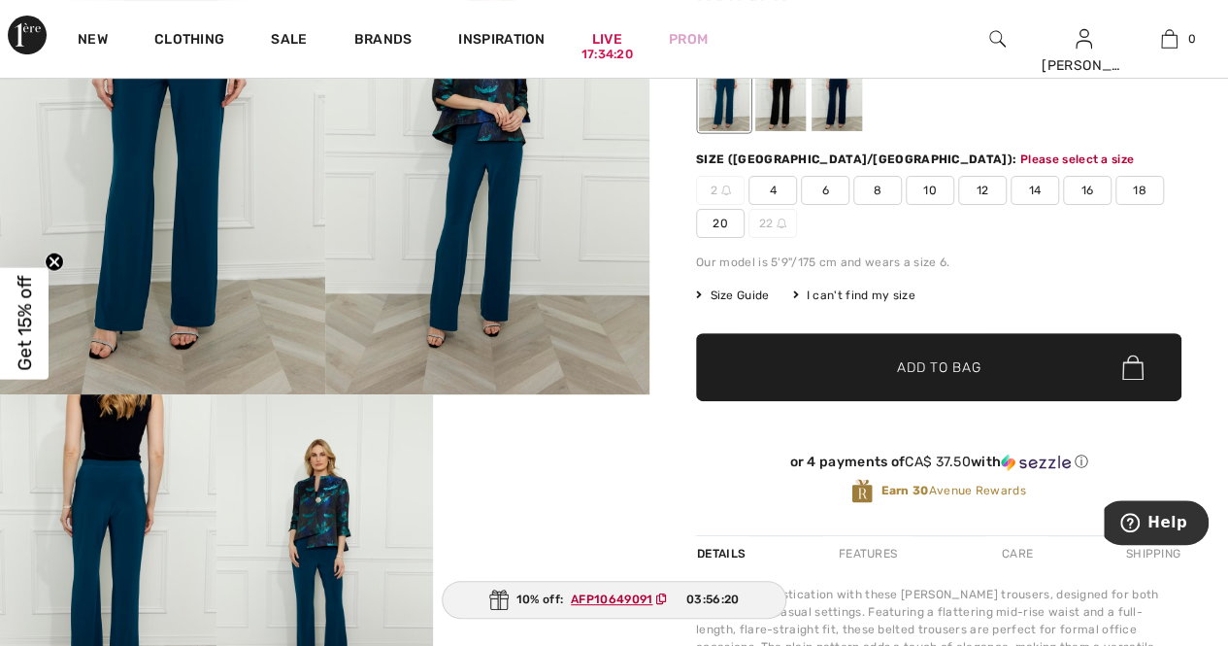
scroll to position [204, 0]
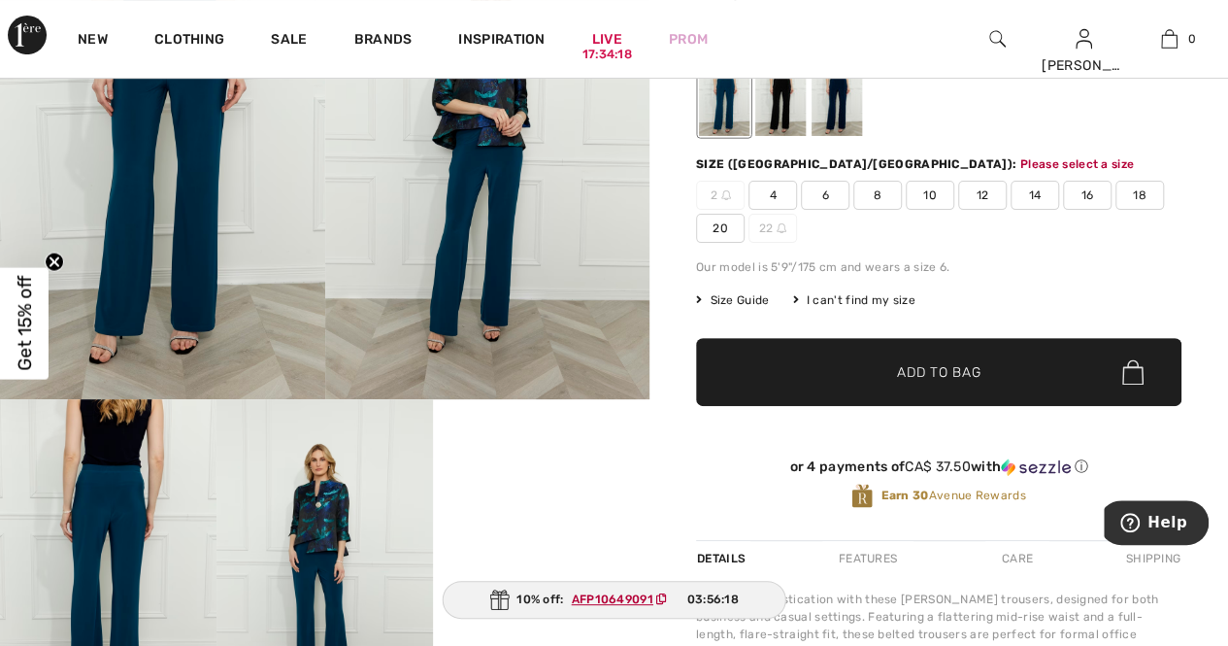
click at [609, 602] on ins "AFP10649091" at bounding box center [613, 599] width 82 height 14
click at [936, 196] on span "10" at bounding box center [930, 195] width 49 height 29
click at [909, 371] on span "Add to Bag" at bounding box center [938, 372] width 83 height 20
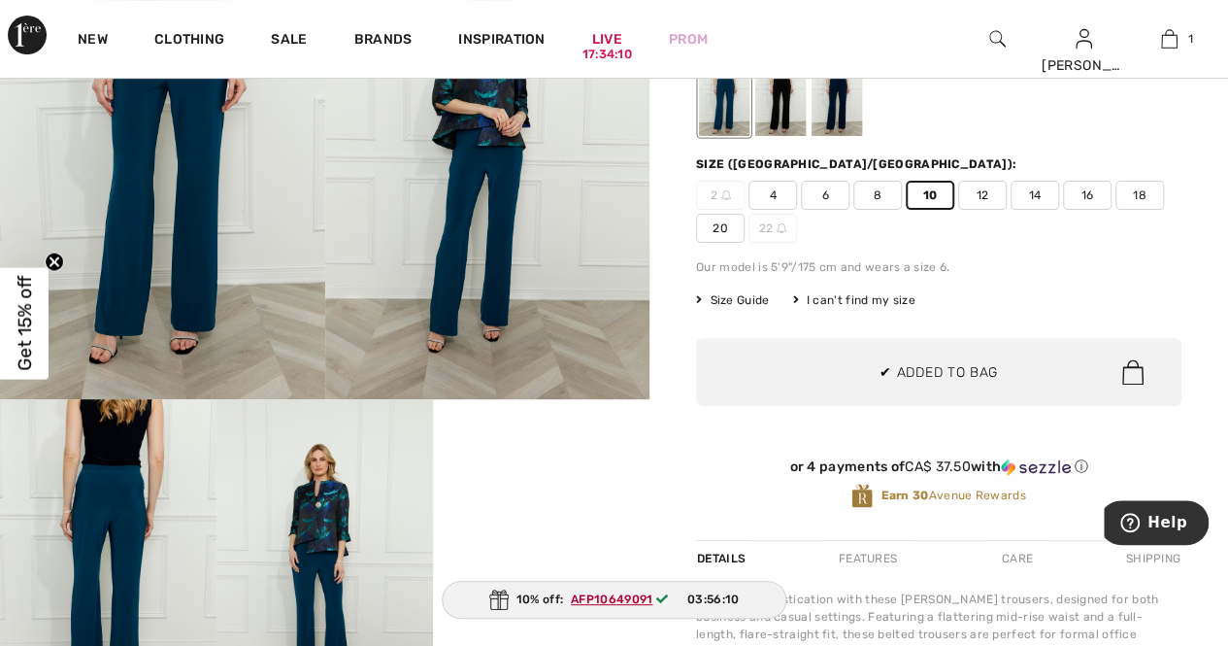
click at [619, 597] on ins "AFP10649091" at bounding box center [612, 599] width 82 height 14
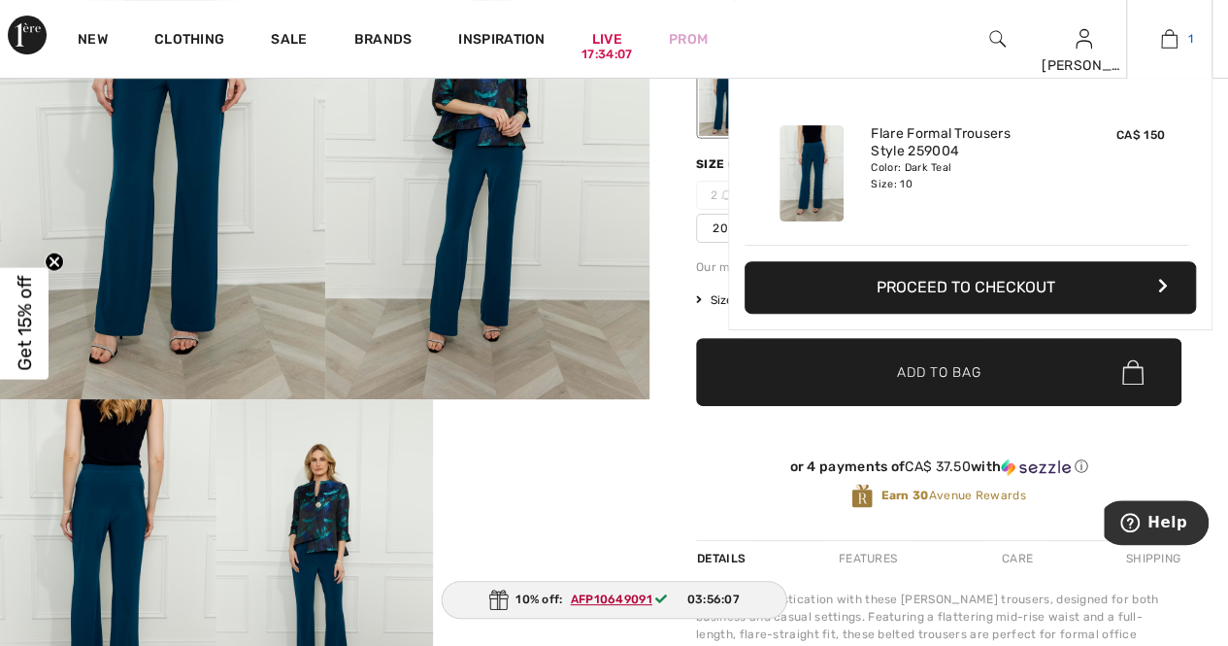
click at [1169, 35] on img at bounding box center [1169, 38] width 17 height 23
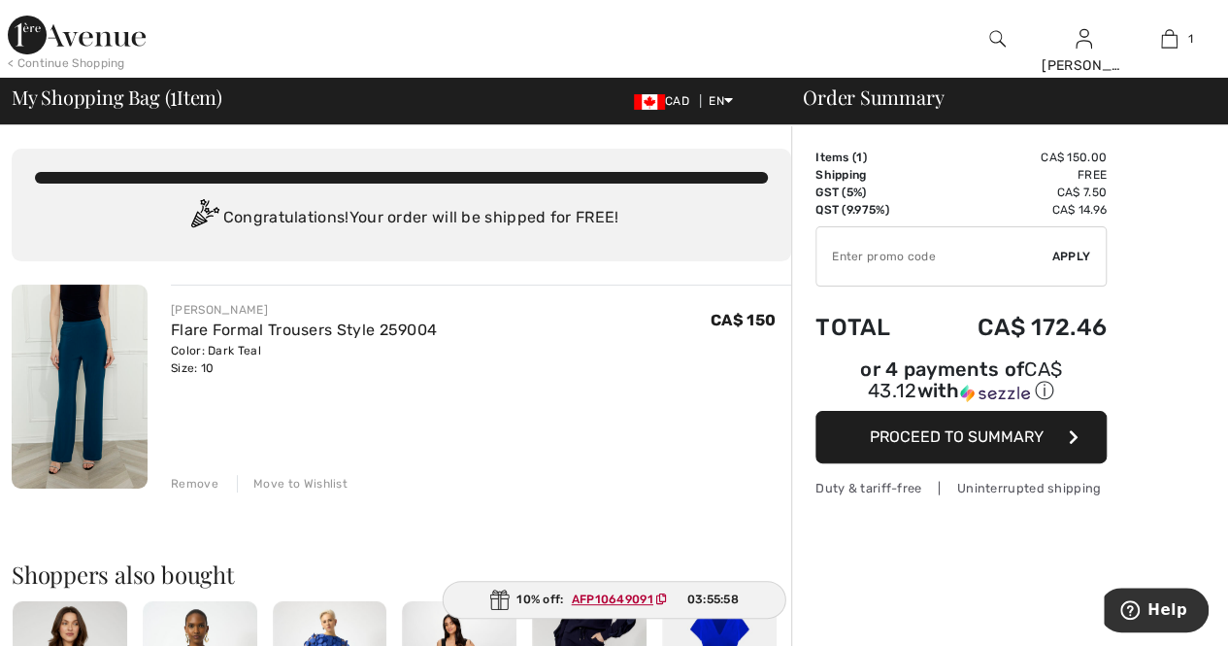
click at [662, 599] on icon at bounding box center [661, 599] width 11 height 12
click at [935, 427] on span "Proceed to Summary" at bounding box center [957, 436] width 174 height 18
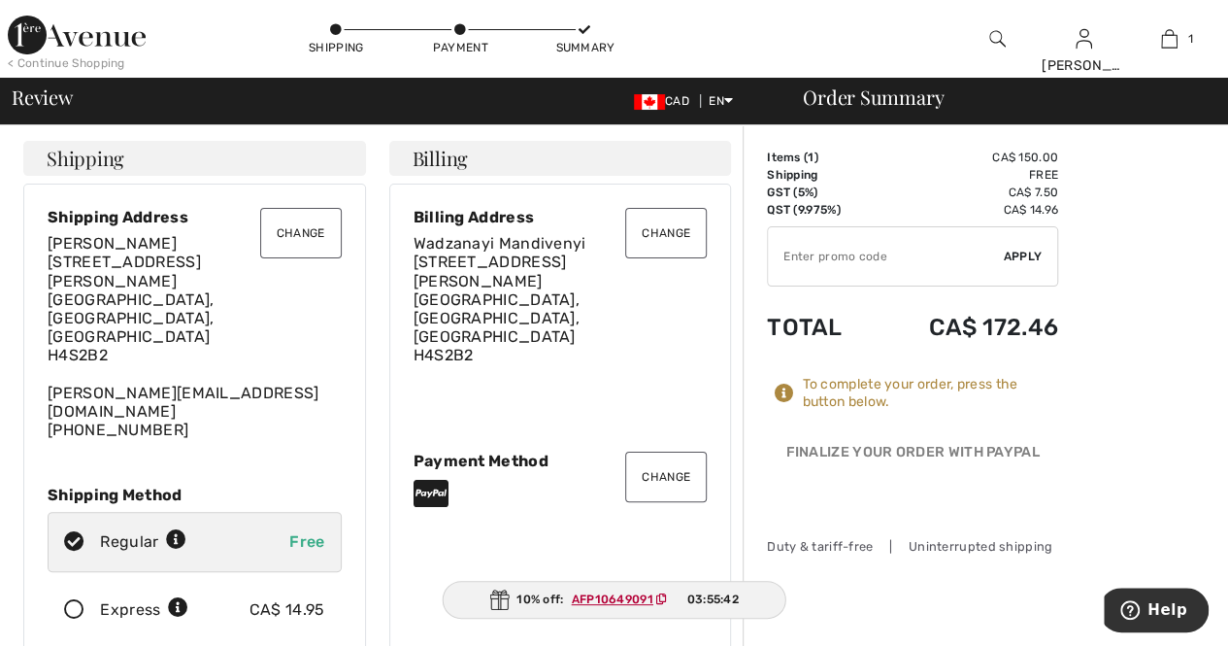
click at [285, 231] on button "Change" at bounding box center [301, 233] width 82 height 50
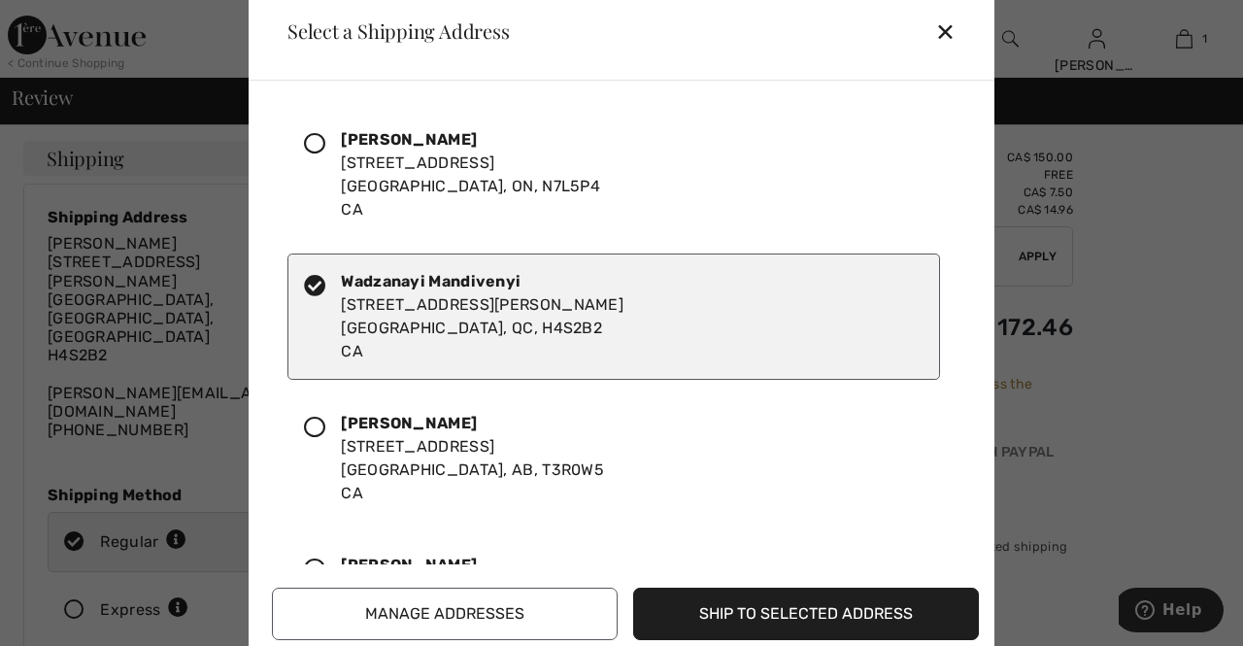
click at [316, 149] on icon at bounding box center [314, 143] width 21 height 21
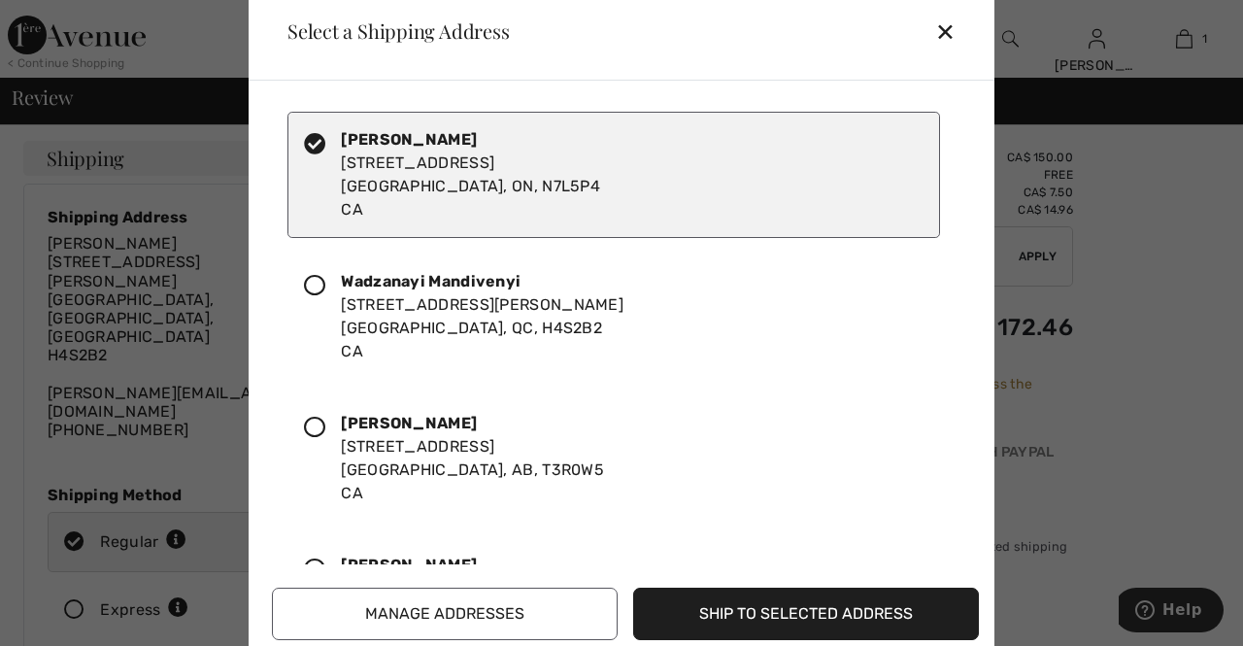
click at [357, 610] on button "Manage Addresses" at bounding box center [445, 613] width 346 height 52
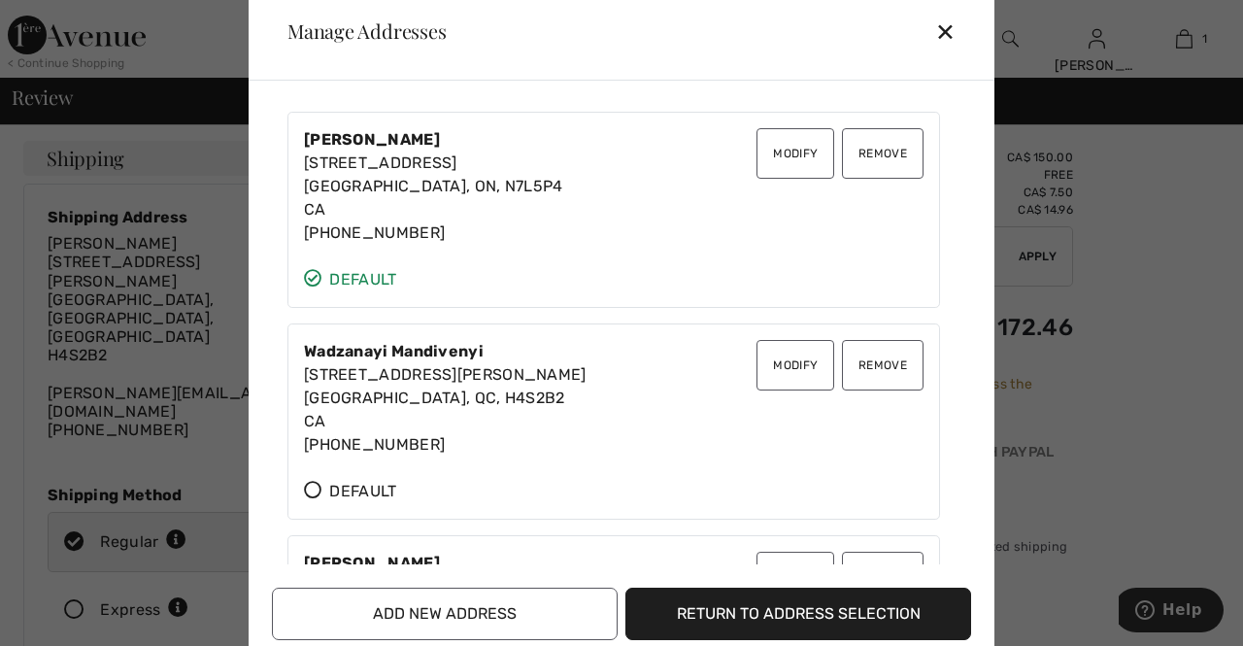
click at [734, 615] on button "Return to Address Selection" at bounding box center [798, 613] width 346 height 52
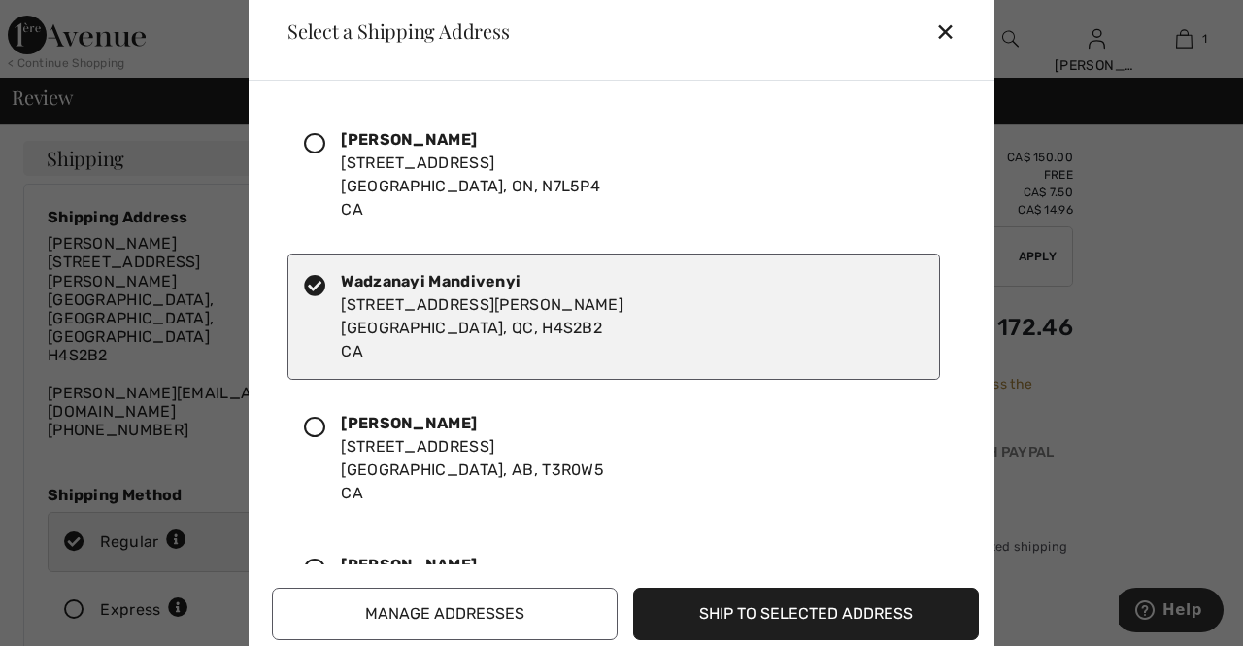
click at [325, 153] on icon at bounding box center [314, 143] width 21 height 21
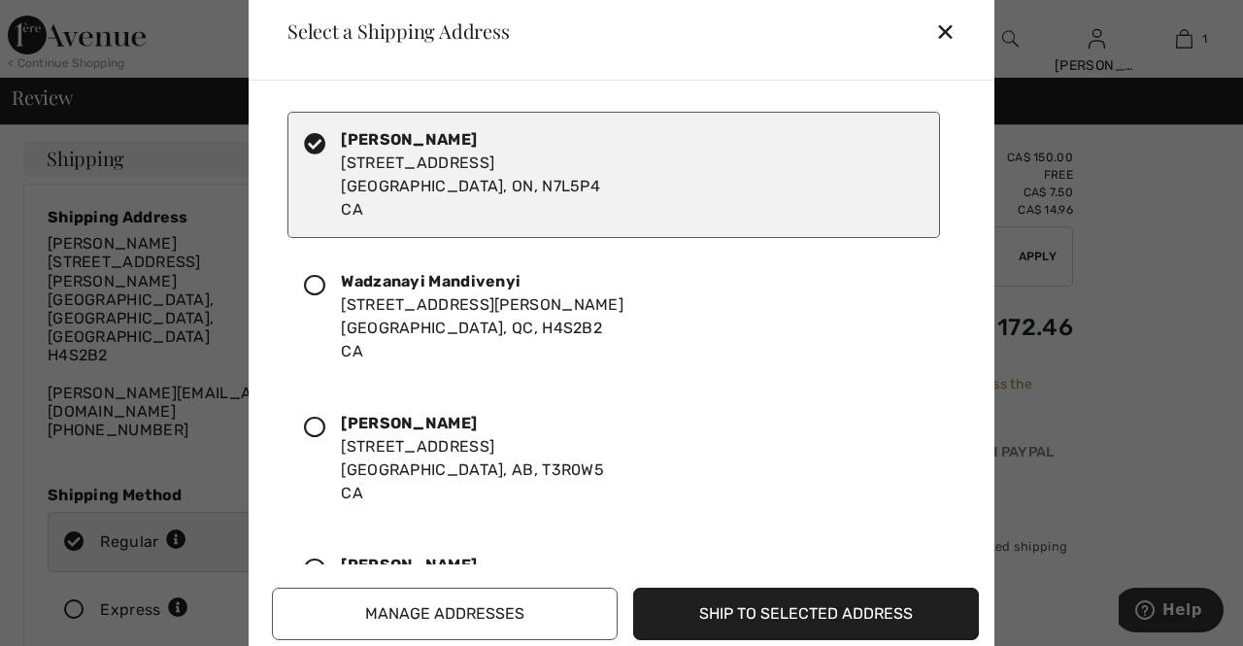
click at [696, 615] on button "Ship to Selected Address" at bounding box center [806, 613] width 346 height 52
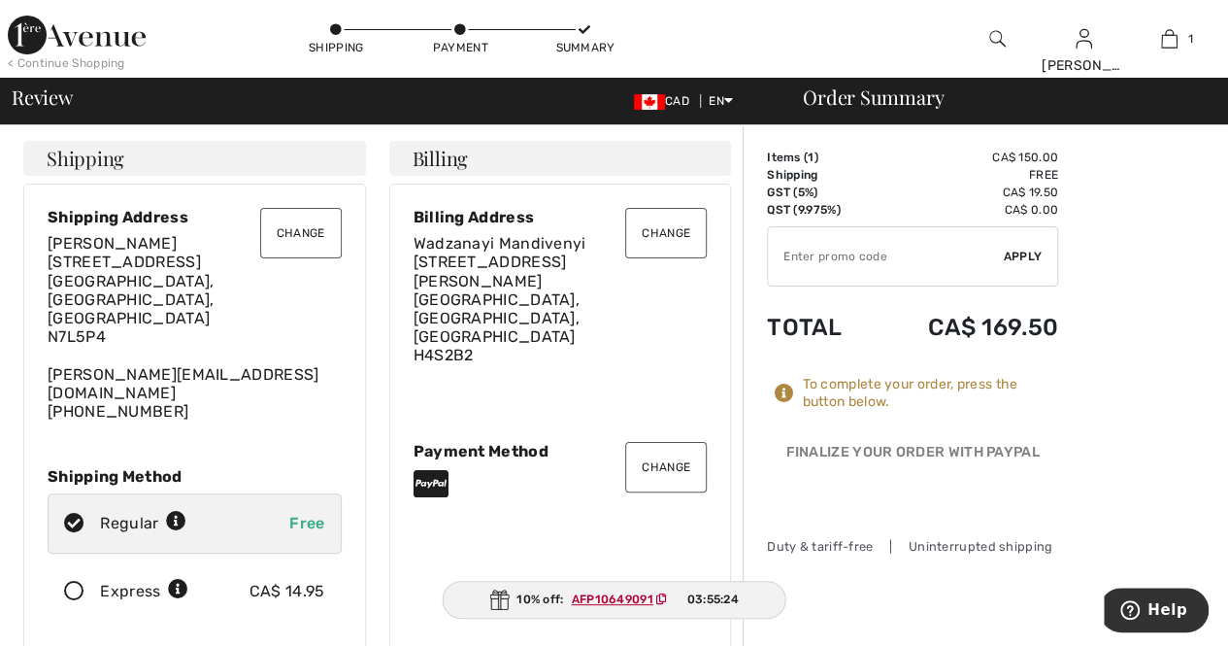
click at [641, 232] on button "Change" at bounding box center [666, 233] width 82 height 50
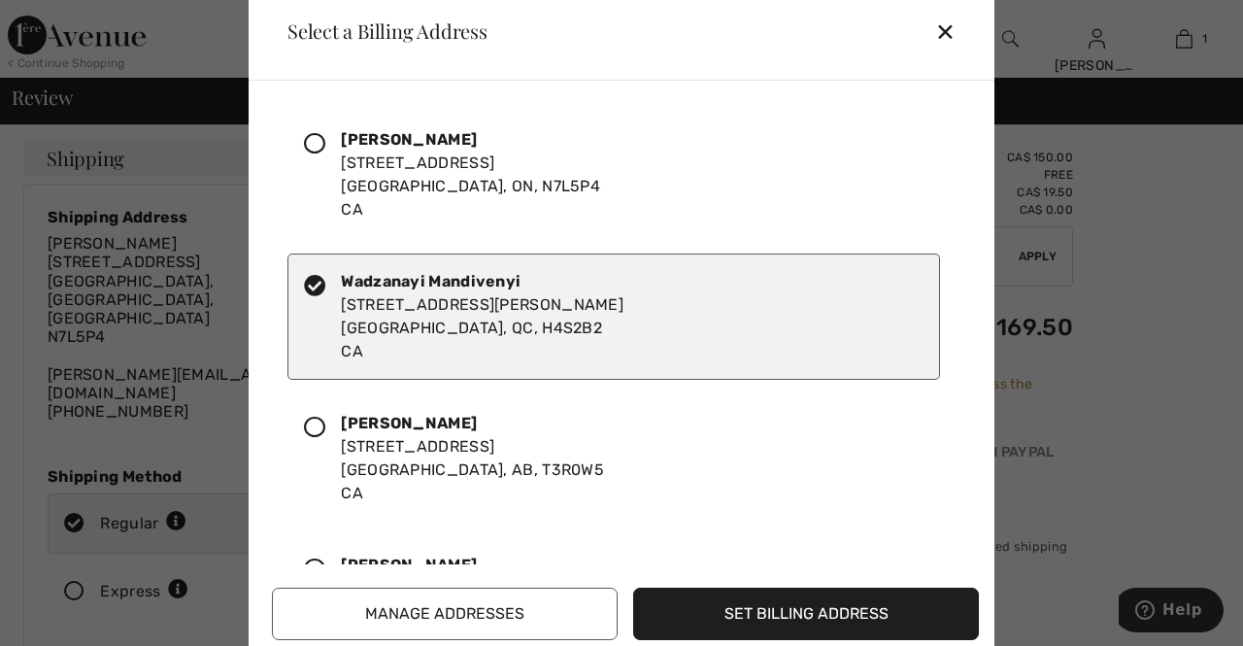
click at [315, 147] on icon at bounding box center [314, 143] width 21 height 21
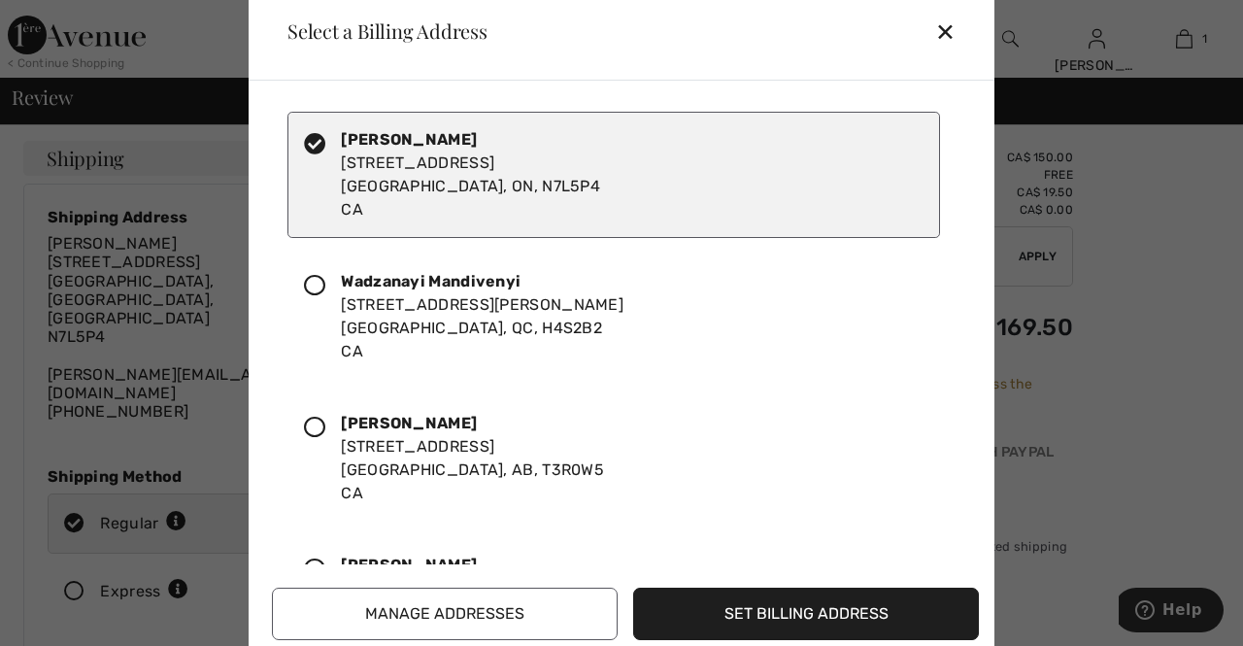
click at [776, 601] on button "Set Billing Address" at bounding box center [806, 613] width 346 height 52
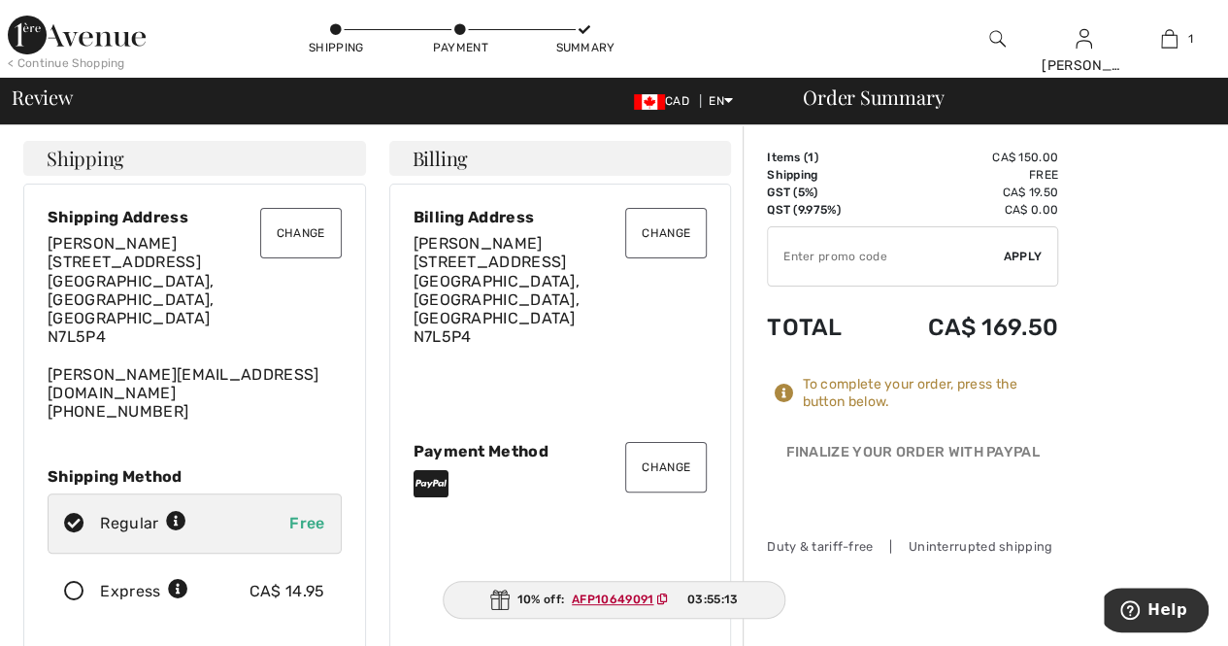
click at [664, 599] on icon at bounding box center [662, 599] width 11 height 12
click at [1005, 259] on span "Apply" at bounding box center [1023, 256] width 39 height 17
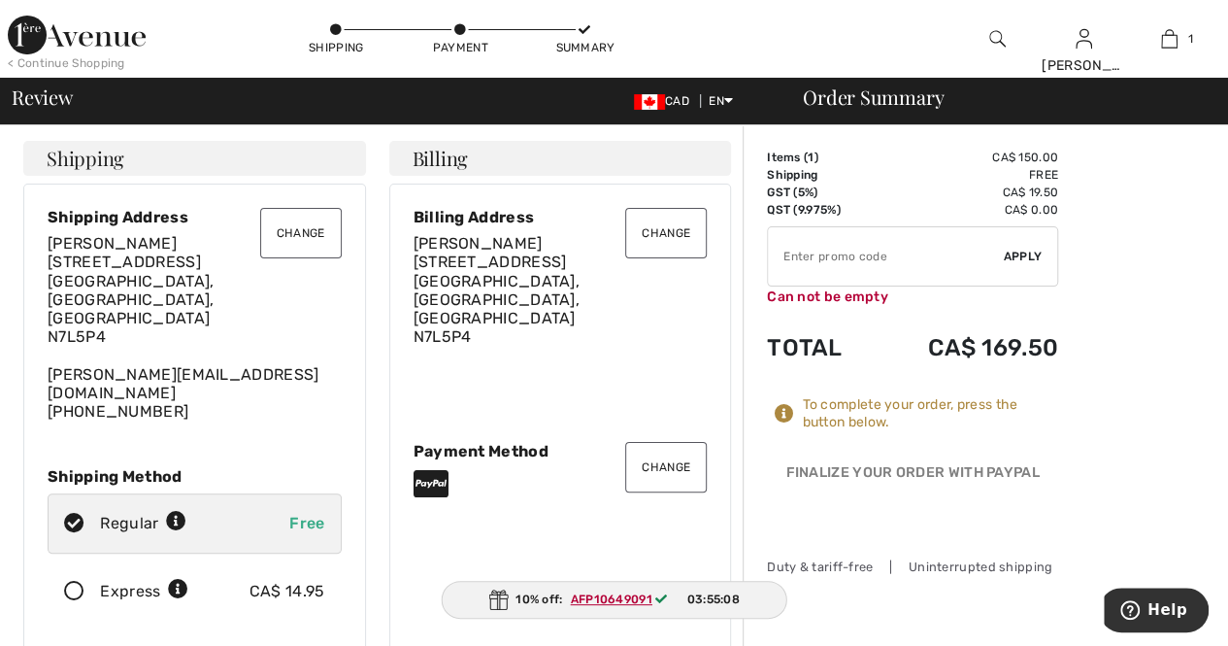
click at [855, 261] on input "TEXT" at bounding box center [886, 256] width 236 height 58
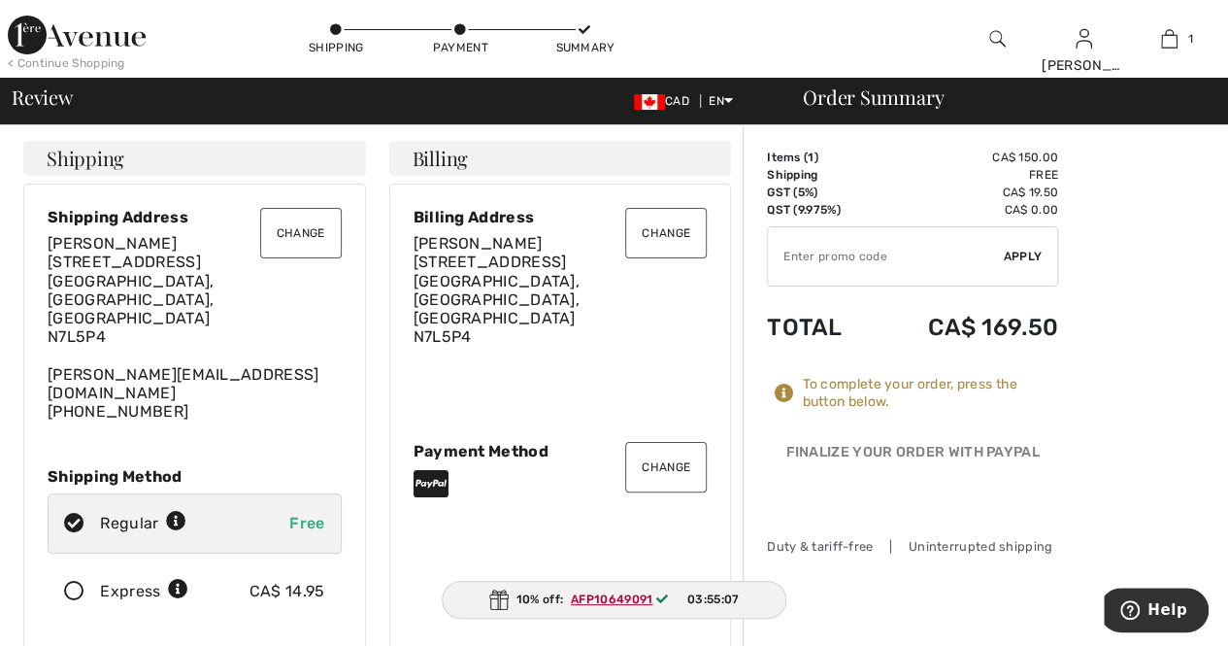
paste input "AFP10649091"
type input "AFP10649091"
click at [1027, 253] on span "Apply" at bounding box center [1023, 256] width 39 height 17
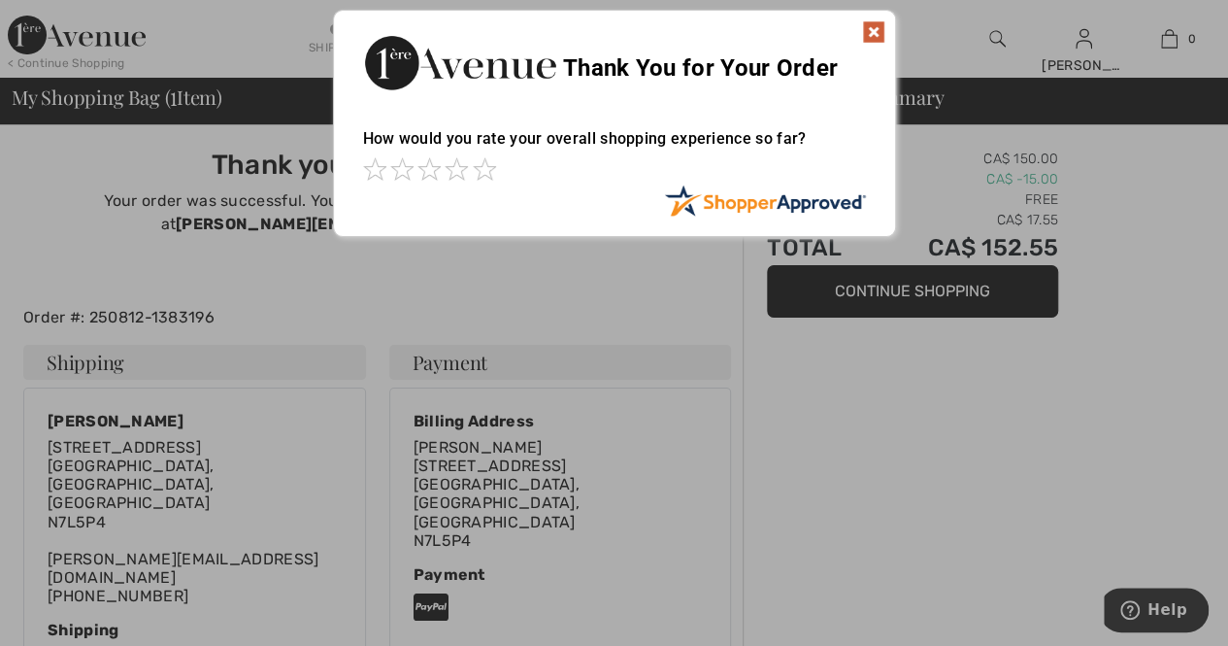
click at [876, 38] on img at bounding box center [873, 31] width 23 height 23
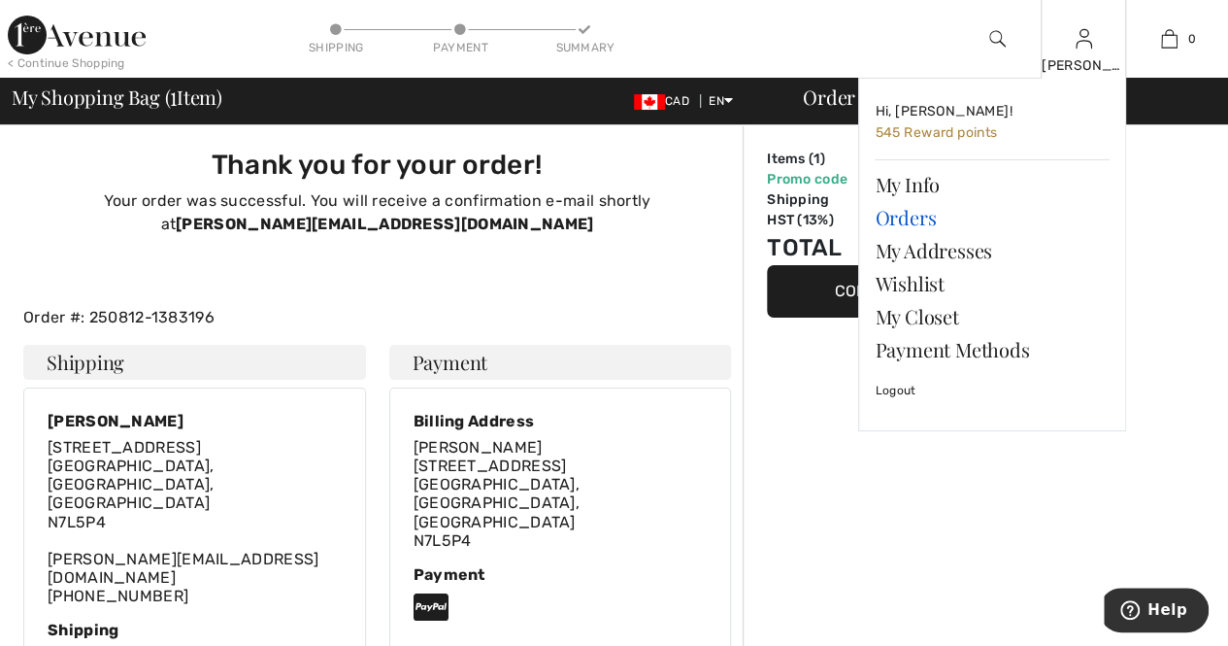
click at [903, 218] on link "Orders" at bounding box center [992, 217] width 235 height 33
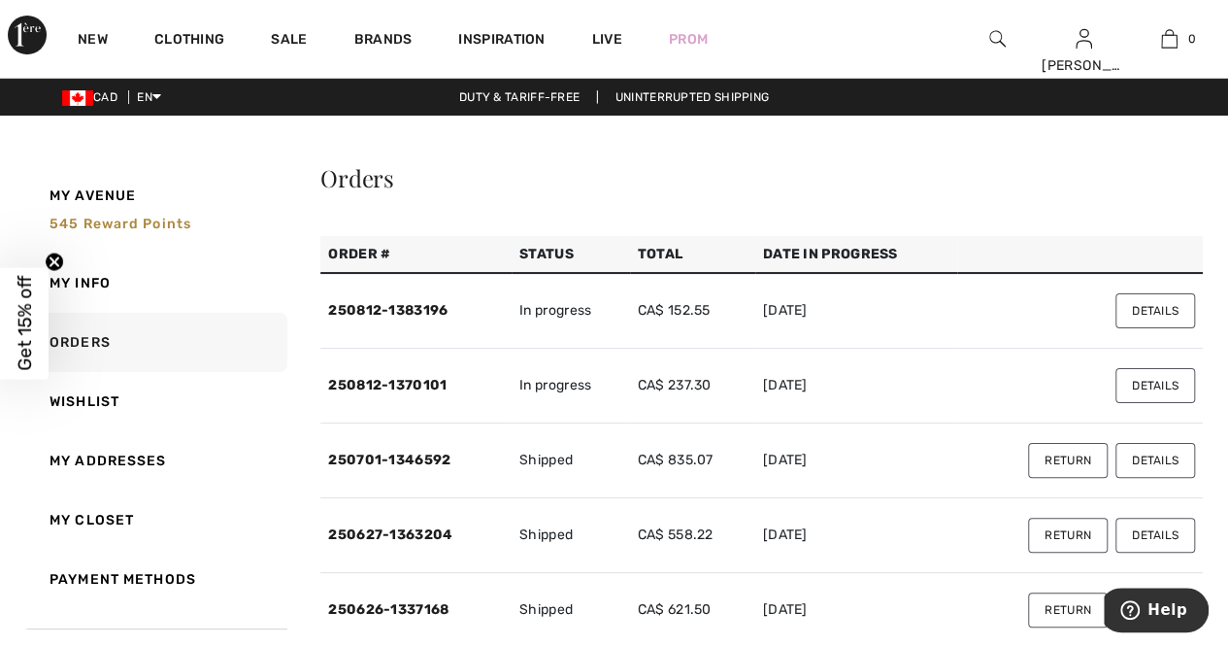
click at [1146, 316] on button "Details" at bounding box center [1155, 310] width 80 height 35
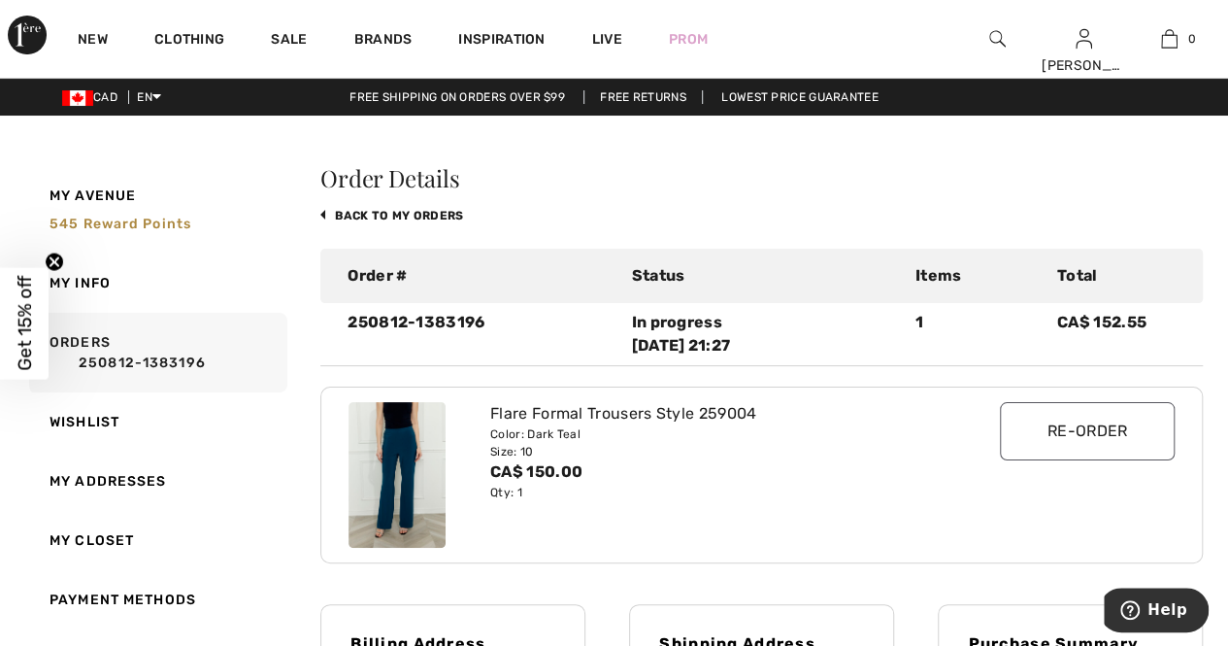
click at [400, 482] on img at bounding box center [397, 475] width 97 height 146
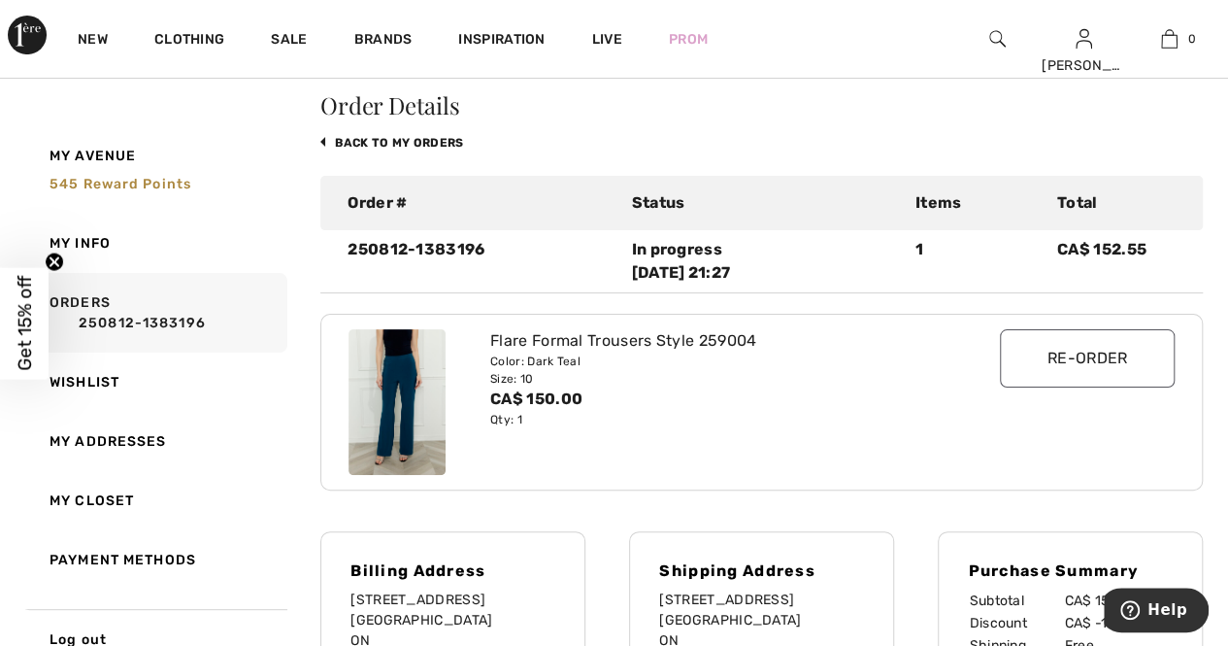
scroll to position [34, 0]
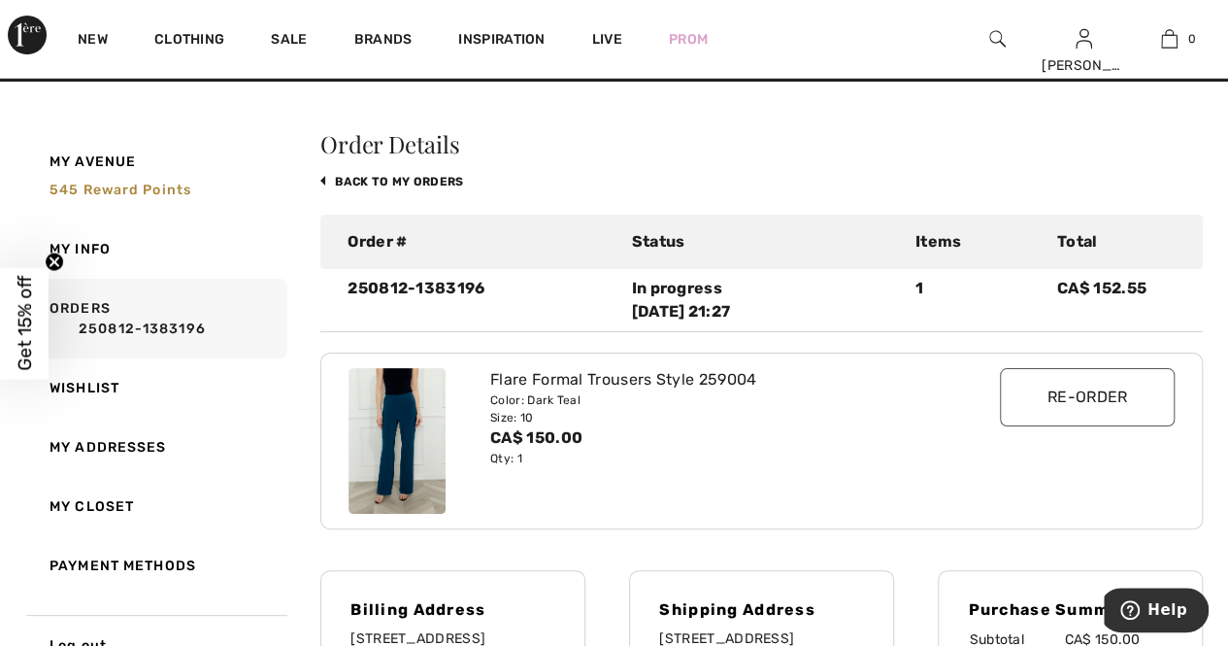
click at [397, 440] on img at bounding box center [397, 441] width 97 height 146
click at [413, 446] on img at bounding box center [397, 441] width 97 height 146
click at [675, 298] on div "In progress [DATE] 21:27" at bounding box center [761, 300] width 260 height 47
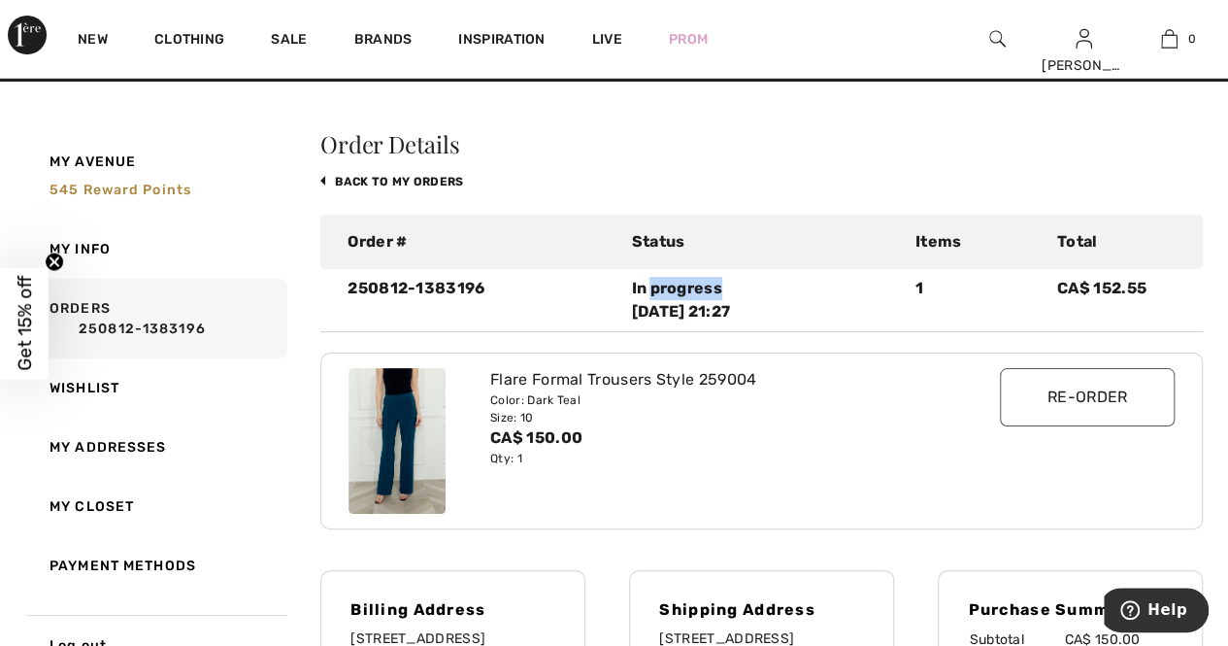
click at [675, 298] on div "In progress [DATE] 21:27" at bounding box center [761, 300] width 260 height 47
click at [445, 428] on img at bounding box center [397, 441] width 97 height 146
click at [381, 457] on img at bounding box center [397, 441] width 97 height 146
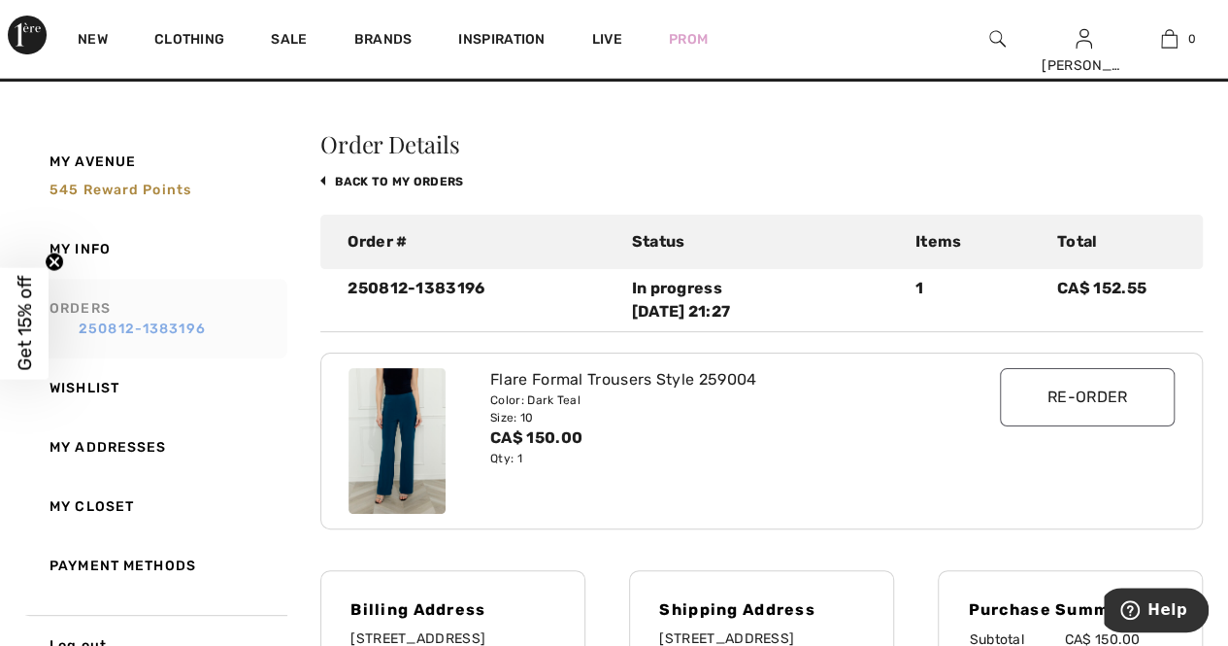
click at [186, 320] on link "250812-1383196" at bounding box center [166, 328] width 232 height 20
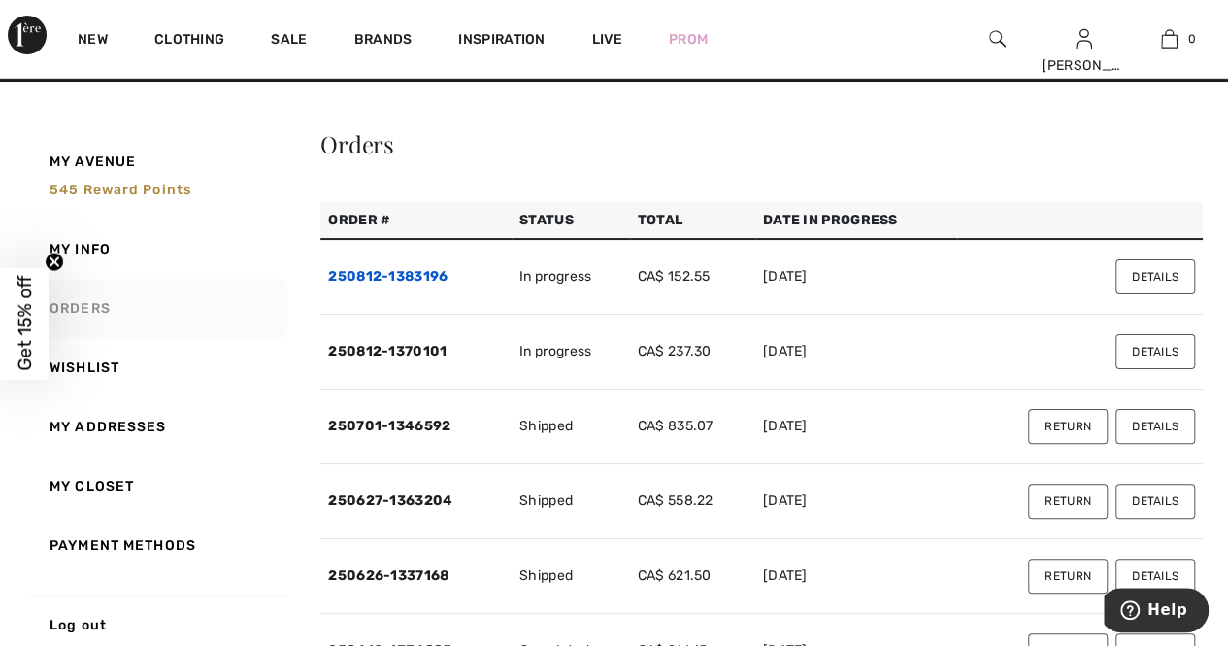
click at [421, 276] on link "250812-1383196" at bounding box center [387, 276] width 119 height 17
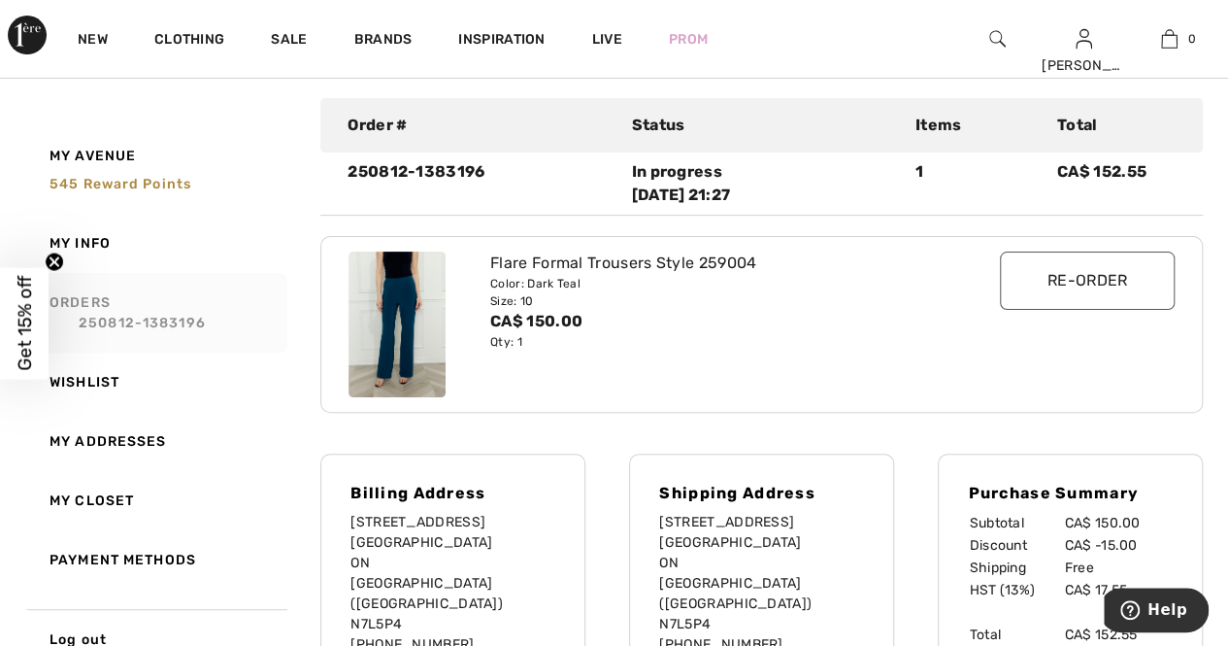
scroll to position [0, 0]
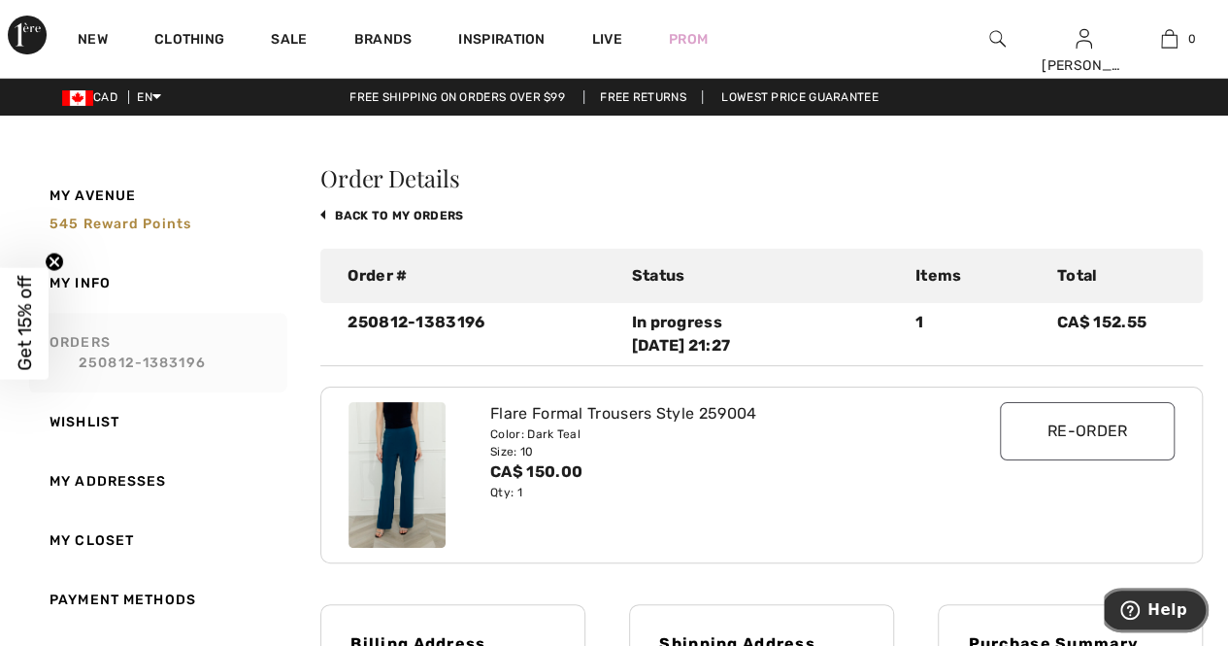
click at [1160, 610] on span "Help" at bounding box center [1168, 609] width 40 height 17
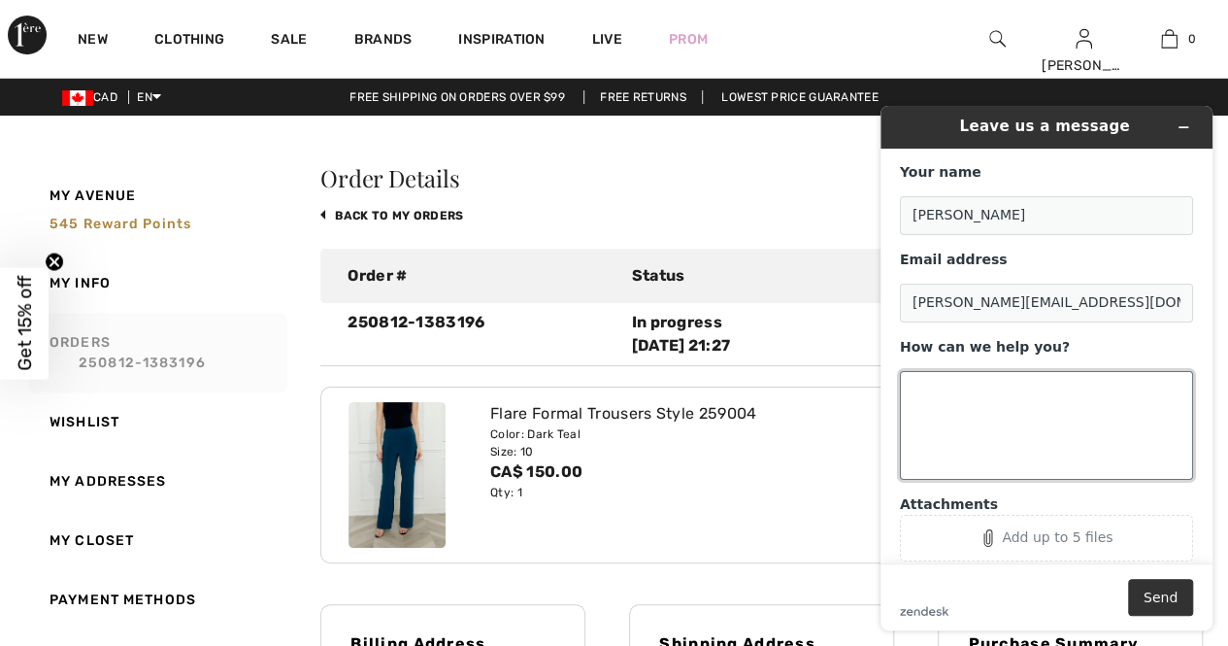
click at [984, 420] on textarea "How can we help you?" at bounding box center [1046, 425] width 293 height 109
type textarea "I just made an order but want to change the color of the pants to black"
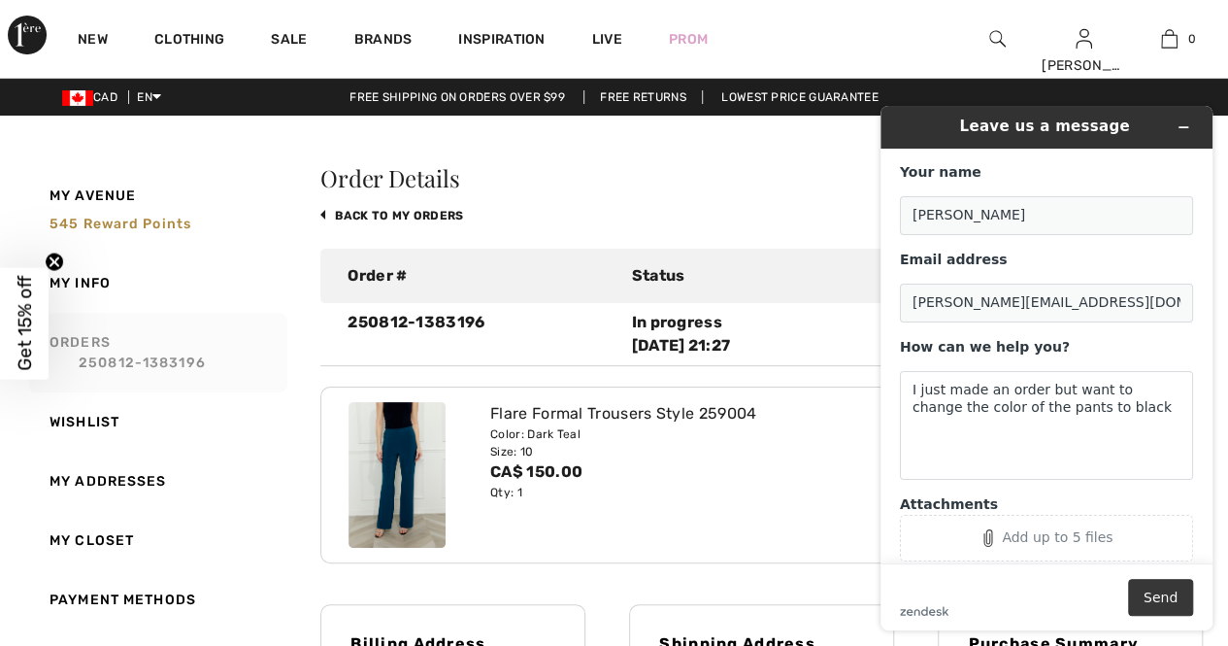
click at [1163, 592] on button "Send" at bounding box center [1160, 597] width 65 height 37
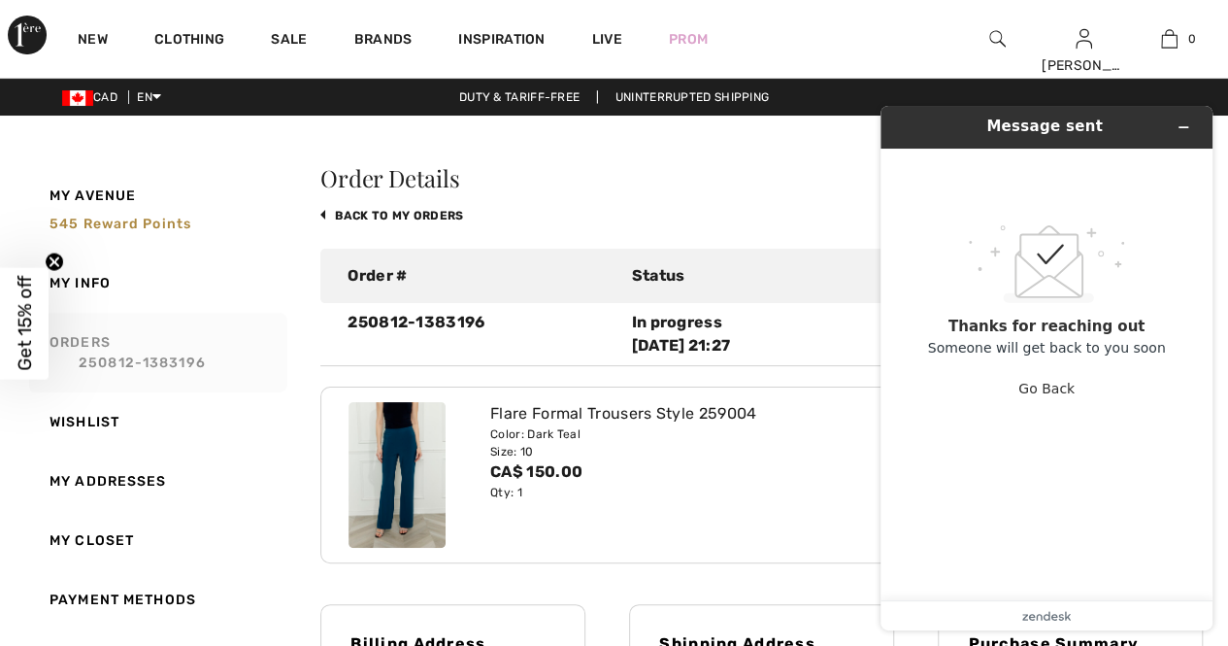
click at [749, 511] on div "Flare Formal Trousers Style 259004 Color: Dark Teal Size: 10 CA$ 150.00 Qty: 1" at bounding box center [726, 475] width 495 height 146
click at [1181, 131] on icon "Minimize widget" at bounding box center [1184, 127] width 14 height 14
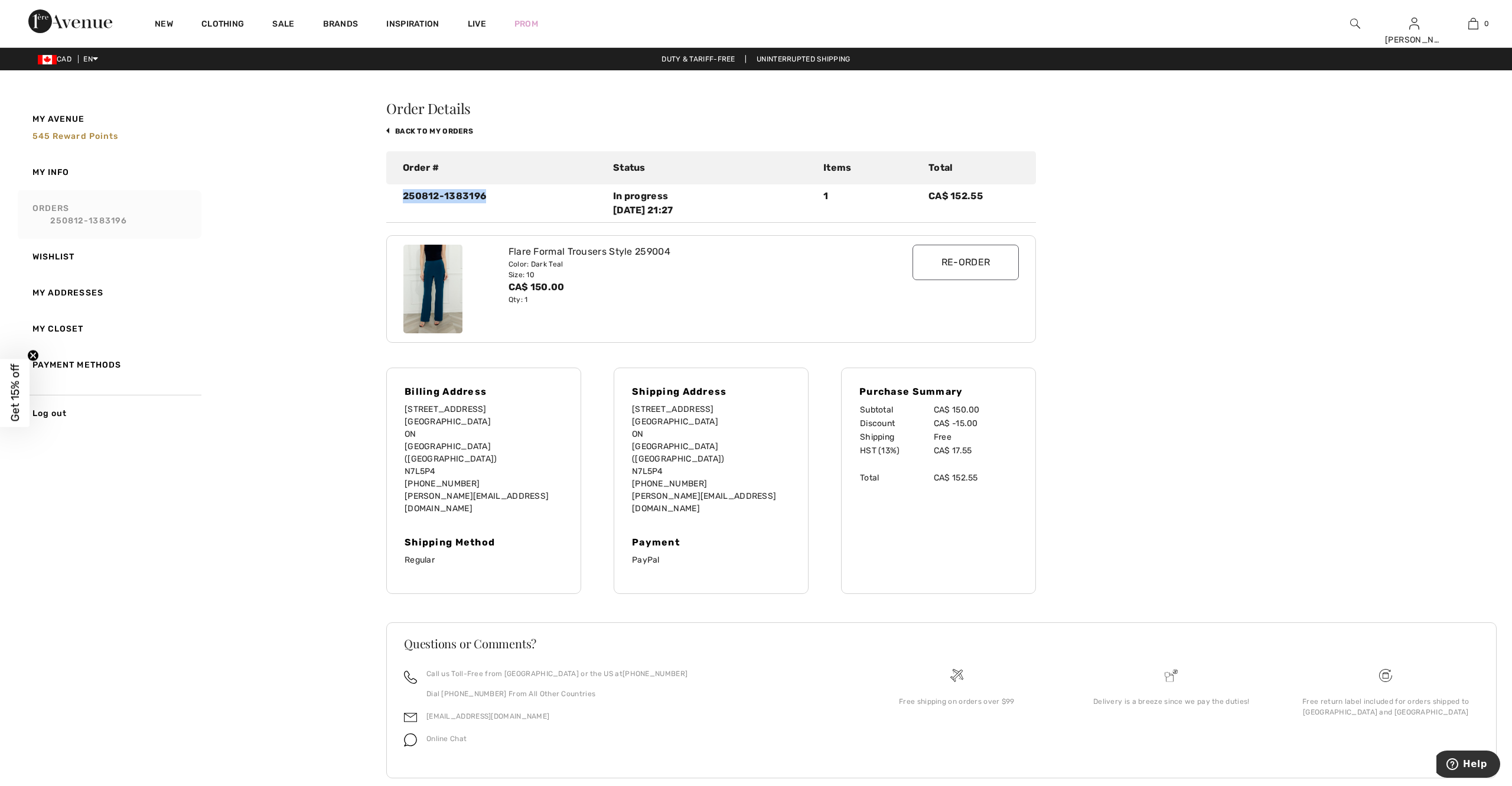
drag, startPoint x: 403, startPoint y: 194, endPoint x: 509, endPoint y: 193, distance: 106.0
click at [509, 193] on div "250812-1383196" at bounding box center [501, 203] width 211 height 29
copy div "250812-1383196"
